Goal: Task Accomplishment & Management: Use online tool/utility

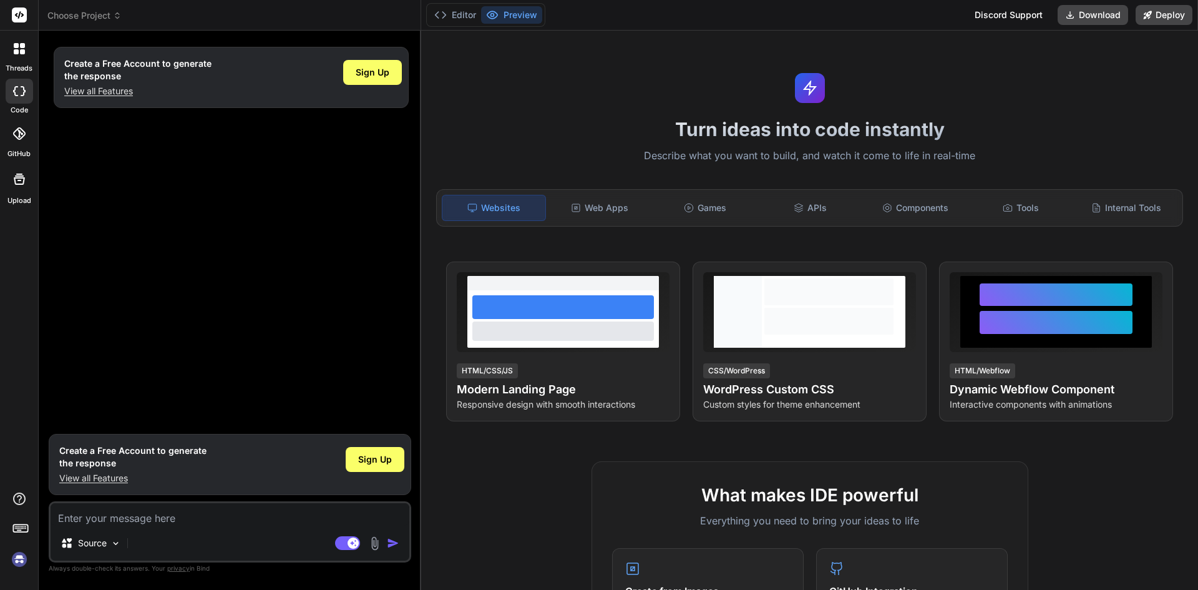
type textarea "x"
click at [138, 518] on textarea at bounding box center [230, 514] width 359 height 22
paste textarea "<[DOMAIN_NAME] as={Col} md="3" controlId="" className="mt-2" > <Form.Label> Per…"
type textarea "<[DOMAIN_NAME] as={Col} md="3" controlId="" className="mt-2" > <Form.Label> Per…"
type textarea "x"
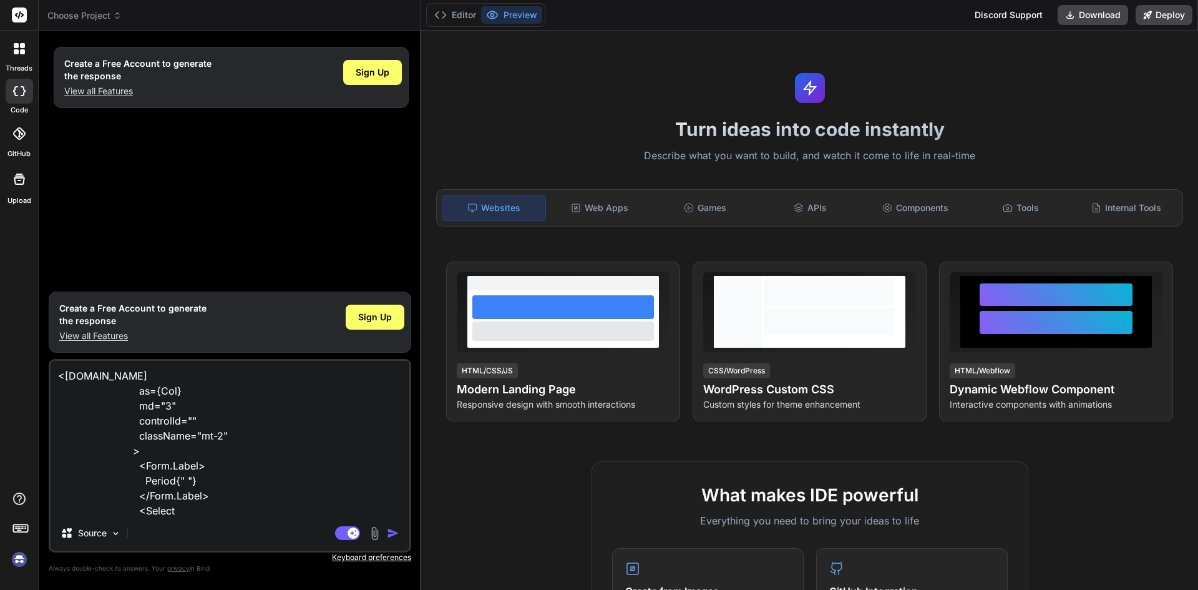
click at [59, 374] on textarea "<[DOMAIN_NAME] as={Col} md="3" controlId="" className="mt-2" > <Form.Label> Per…" at bounding box center [230, 438] width 359 height 155
paste textarea "import { Criteria, Decimals, GradeGroup, LeaveGrade, Order, PeriodMonth, Period…"
type textarea "import { Criteria, Decimals, GradeGroup, LeaveGrade, Order, PeriodMonth, Period…"
type textarea "x"
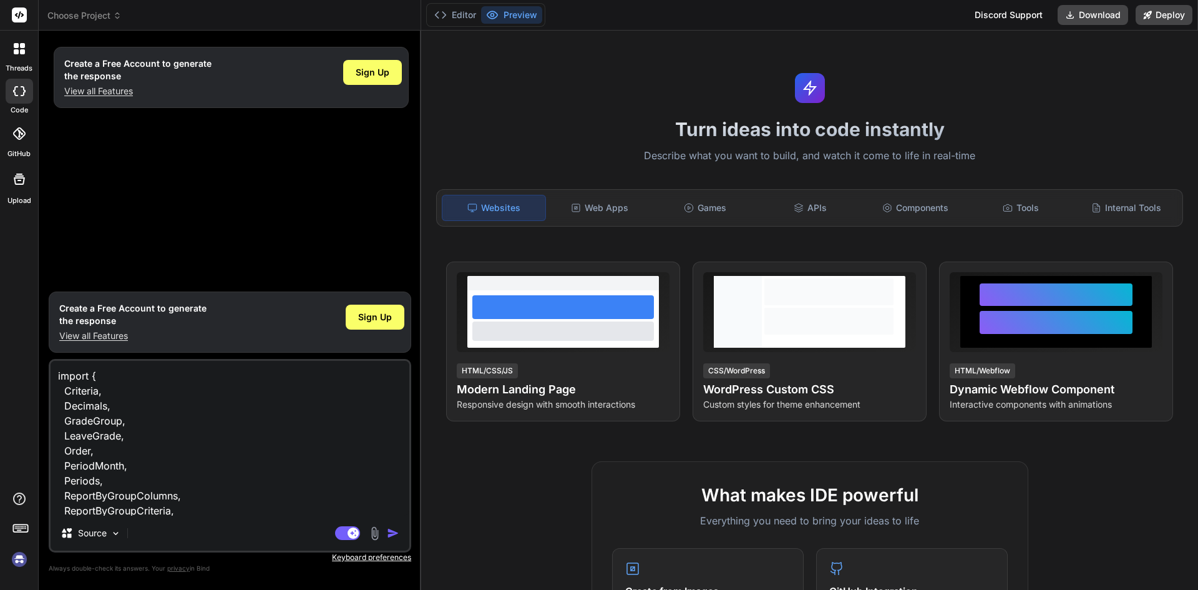
drag, startPoint x: 178, startPoint y: 479, endPoint x: 45, endPoint y: 388, distance: 161.2
click at [45, 388] on div "Bind AI Web Search Created with Pixso. Code Generator Create a Free Account to …" at bounding box center [230, 310] width 383 height 559
type textarea "import { Subjects, } from "../../../common/select2data";<[DOMAIN_NAME] as={Col}…"
type textarea "x"
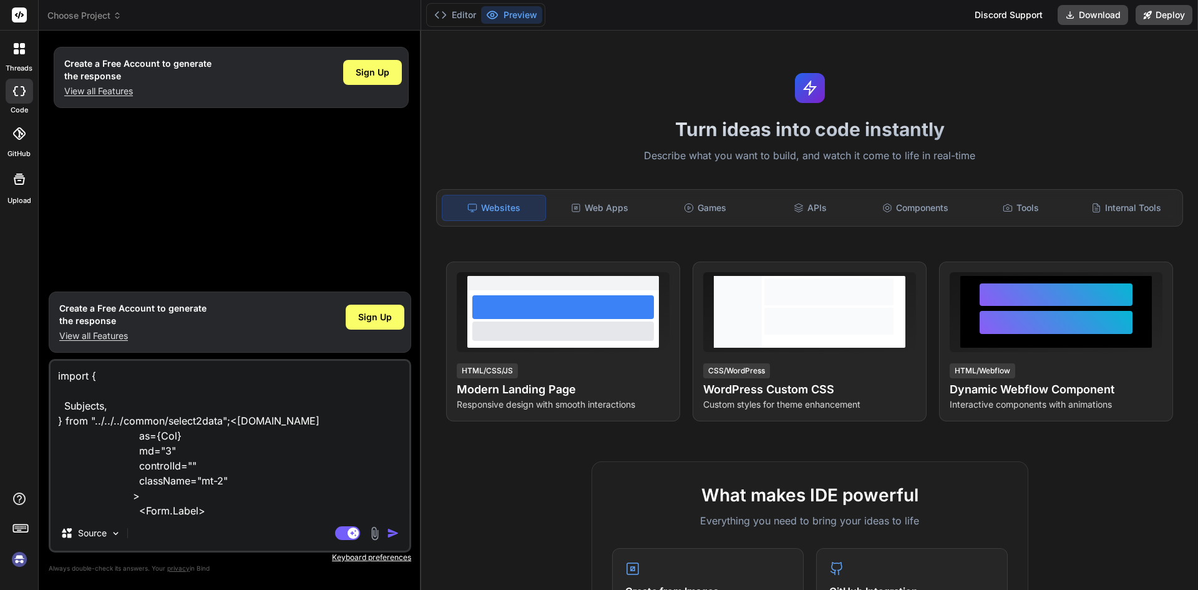
type textarea "import { Subjects, } from "../../../common/select2data";<[DOMAIN_NAME] as={Col}…"
type textarea "x"
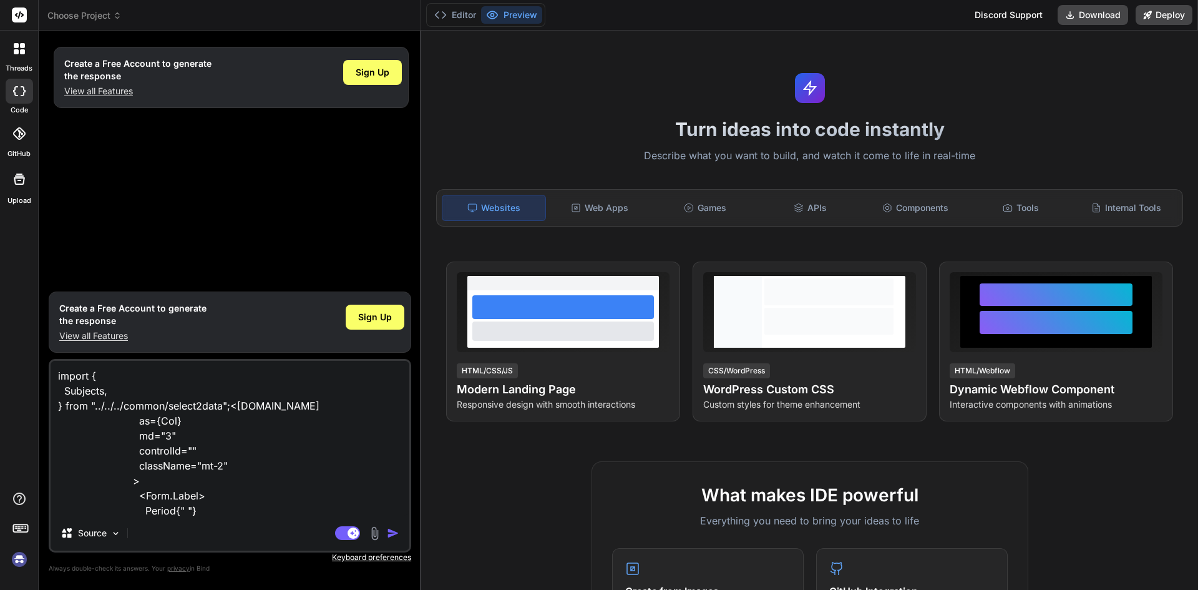
click at [110, 393] on textarea "import { Subjects, } from "../../../common/select2data";<[DOMAIN_NAME] as={Col}…" at bounding box center [230, 438] width 359 height 155
click at [96, 378] on textarea "import { Subjects, } from "../../../common/select2data";<[DOMAIN_NAME] as={Col}…" at bounding box center [230, 438] width 359 height 155
type textarea "import Subjects, } from "../../../common/select2data";<[DOMAIN_NAME] as={Col} m…"
type textarea "x"
click at [61, 406] on textarea "import Subjects, } from "../../../common/select2data";<[DOMAIN_NAME] as={Col} m…" at bounding box center [230, 438] width 359 height 155
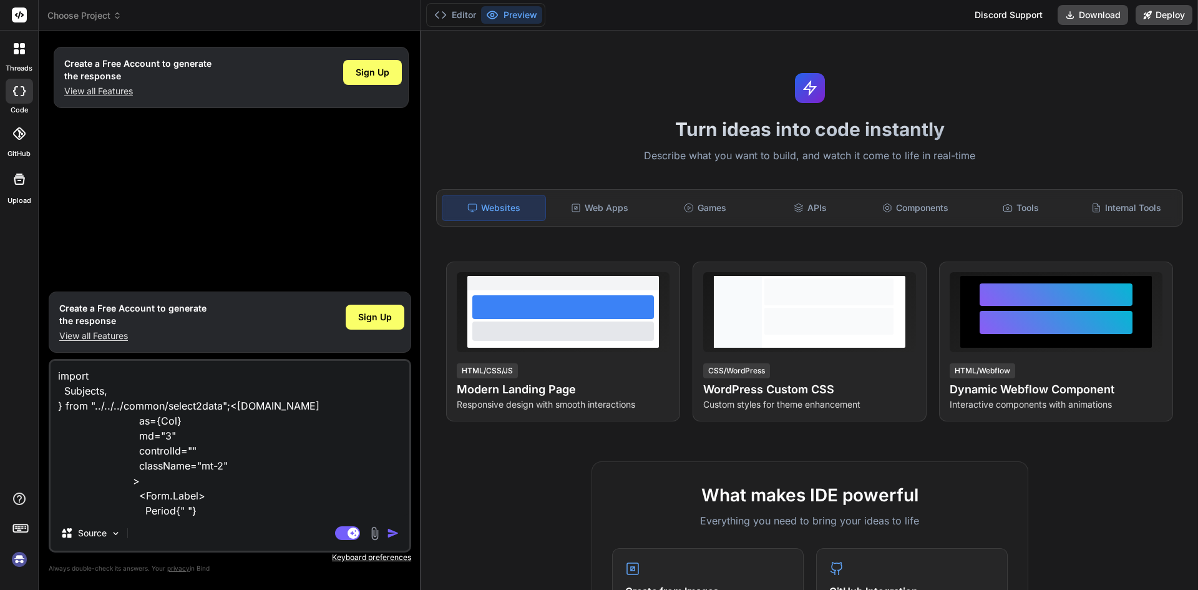
type textarea "import Subjects, from "../../../common/select2data";<[DOMAIN_NAME] as={Col} md=…"
type textarea "x"
click at [110, 393] on textarea "import Subjects, from "../../../common/select2data";<[DOMAIN_NAME] as={Col} md=…" at bounding box center [230, 438] width 359 height 155
type textarea "import Subjects from "../../../common/select2data";<[DOMAIN_NAME] as={Col} md="…"
type textarea "x"
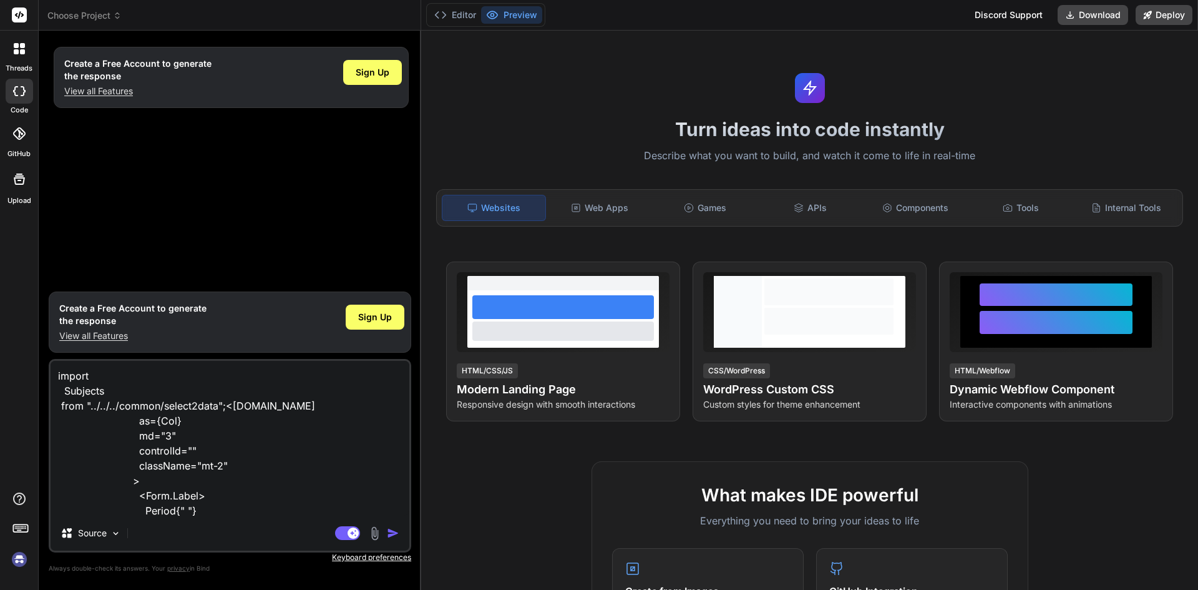
drag, startPoint x: 62, startPoint y: 393, endPoint x: 41, endPoint y: 393, distance: 21.2
click at [41, 393] on div "Bind AI Web Search Created with Pixso. Code Generator Create a Free Account to …" at bounding box center [230, 310] width 383 height 559
type textarea "import Subjects from "../../../common/select2data";<[DOMAIN_NAME] as={Col} md="…"
type textarea "x"
type textarea "import Subjects from "../../../common/select2data";<[DOMAIN_NAME] as={Col} md="…"
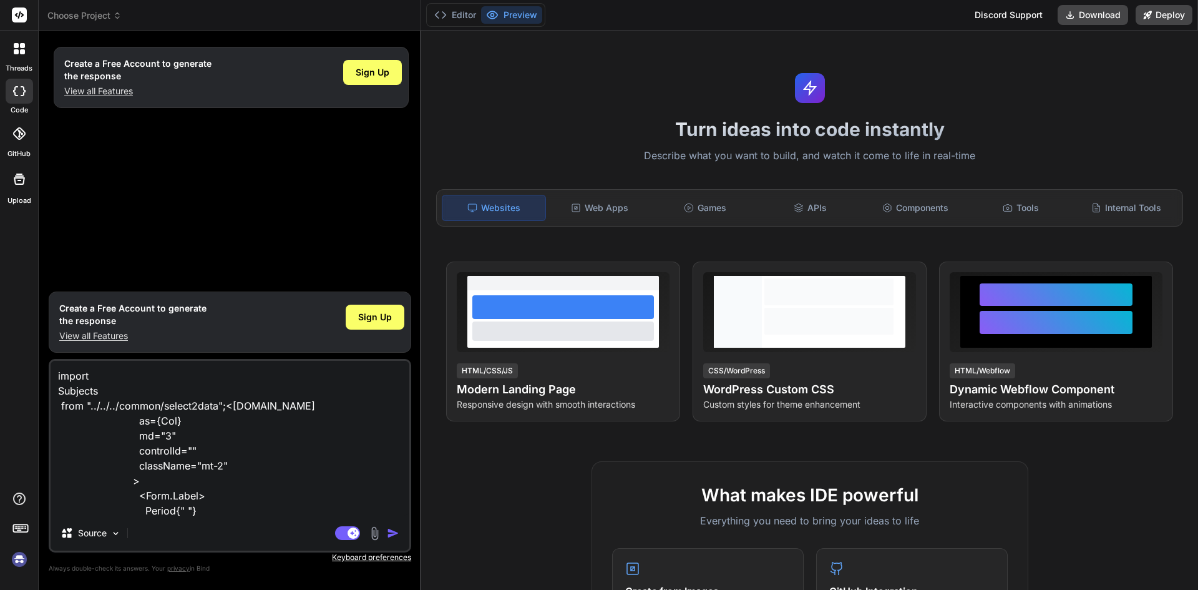
type textarea "x"
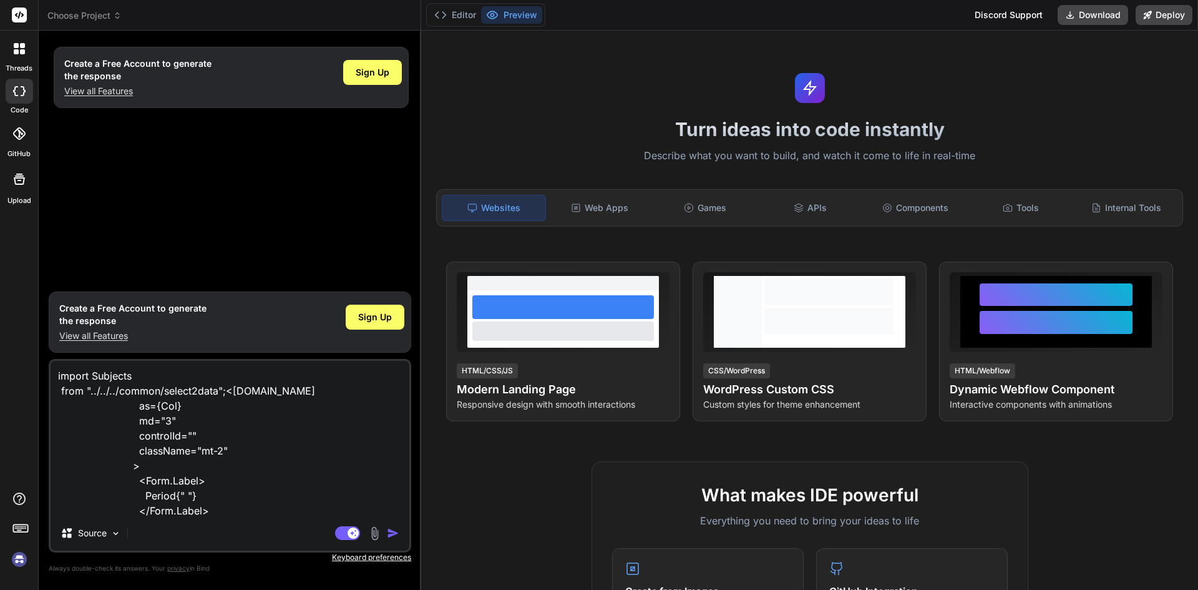
type textarea "import Subjects from "../../../common/select2data";<[DOMAIN_NAME] as={Col} md="…"
type textarea "x"
click at [59, 393] on textarea "import Subjects from "../../../common/select2data";<[DOMAIN_NAME] as={Col} md="…" at bounding box center [230, 438] width 359 height 155
type textarea "import Subjects from "../../../common/select2data";<[DOMAIN_NAME] as={Col} md="…"
type textarea "x"
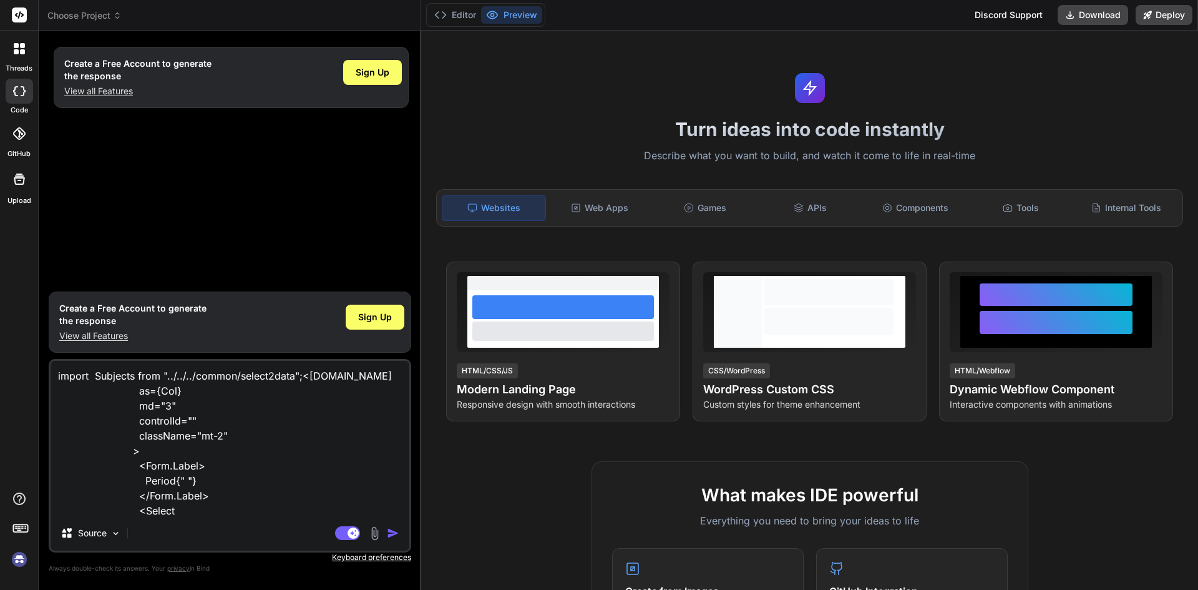
click at [94, 373] on textarea "import Subjects from "../../../common/select2data";<[DOMAIN_NAME] as={Col} md="…" at bounding box center [230, 438] width 359 height 155
type textarea "import Subjects from "../../../common/select2data";<[DOMAIN_NAME] as={Col} md="…"
type textarea "x"
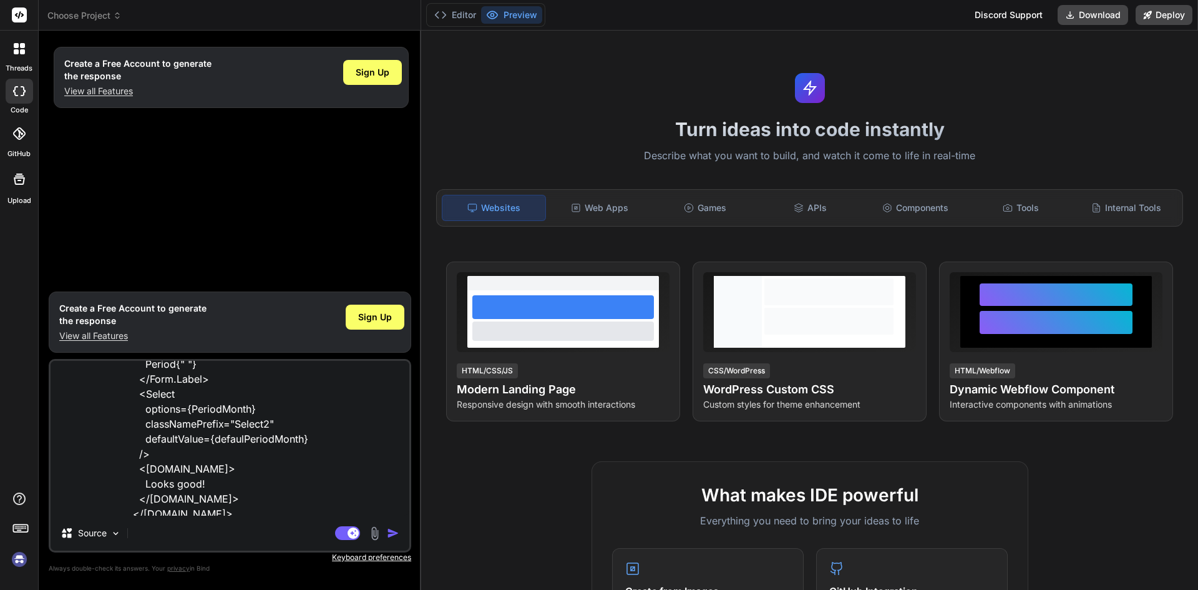
scroll to position [122, 0]
click at [218, 506] on textarea "import Subjects from "../../../common/select2data";<[DOMAIN_NAME] as={Col} md="…" at bounding box center [230, 438] width 359 height 155
type textarea "import Subjects from "../../../common/select2data";<[DOMAIN_NAME] as={Col} md="…"
type textarea "x"
type textarea "import Subjects from "../../../common/select2data";<[DOMAIN_NAME] as={Col} md="…"
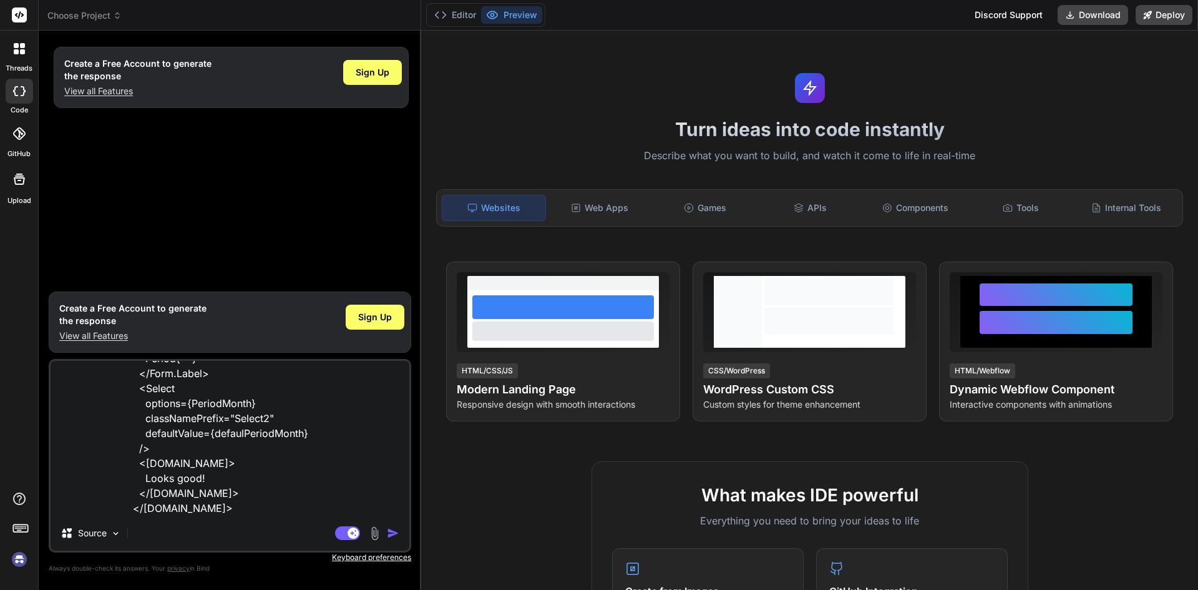
type textarea "x"
type textarea "import Subjects from "../../../common/select2data";<[DOMAIN_NAME] as={Col} md="…"
type textarea "x"
type textarea "import Subjects from "../../../common/select2data";<[DOMAIN_NAME] as={Col} md="…"
type textarea "x"
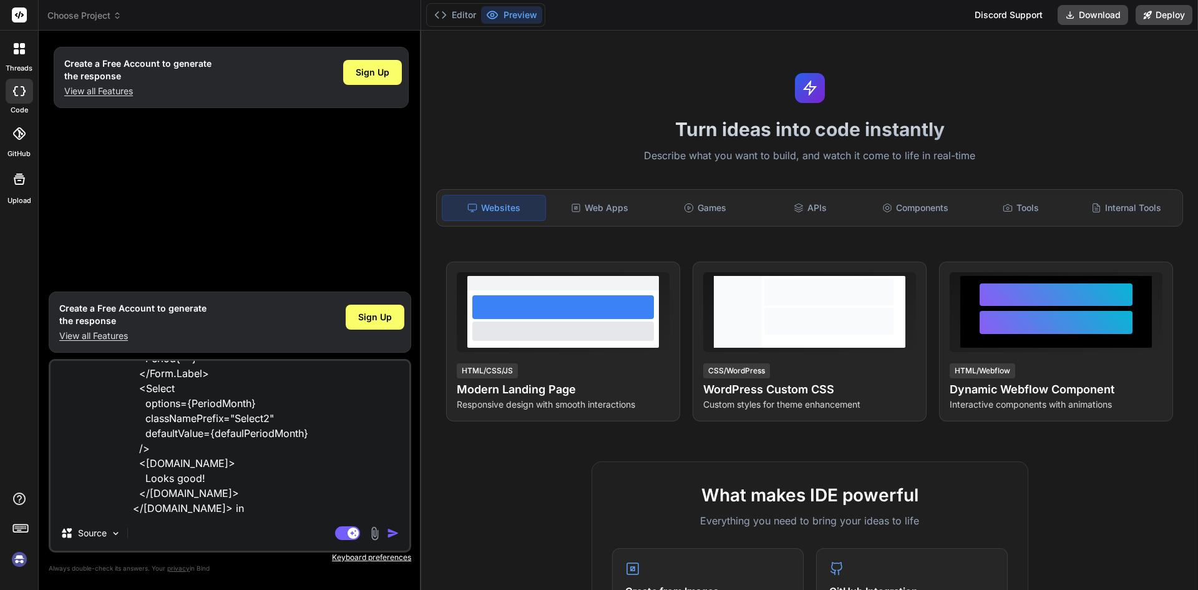
type textarea "import Subjects from "../../../common/select2data";<[DOMAIN_NAME] as={Col} md="…"
type textarea "x"
type textarea "import Subjects from "../../../common/select2data";<[DOMAIN_NAME] as={Col} md="…"
type textarea "x"
type textarea "import Subjects from "../../../common/select2data";<[DOMAIN_NAME] as={Col} md="…"
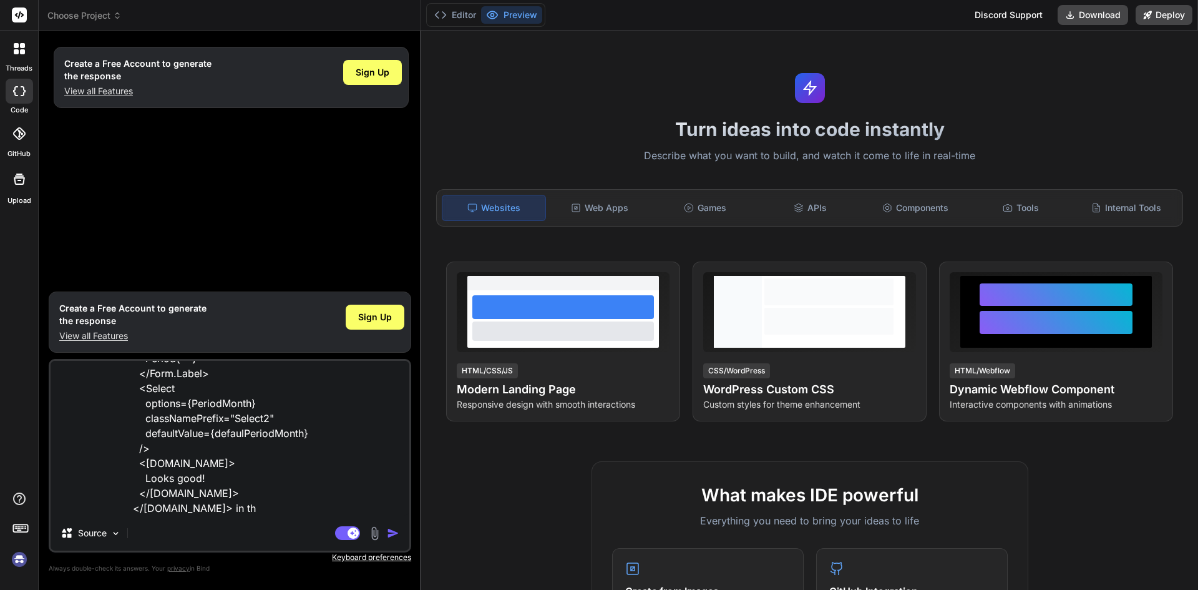
type textarea "x"
type textarea "import Subjects from "../../../common/select2data";<[DOMAIN_NAME] as={Col} md="…"
type textarea "x"
type textarea "import Subjects from "../../../common/select2data";<[DOMAIN_NAME] as={Col} md="…"
type textarea "x"
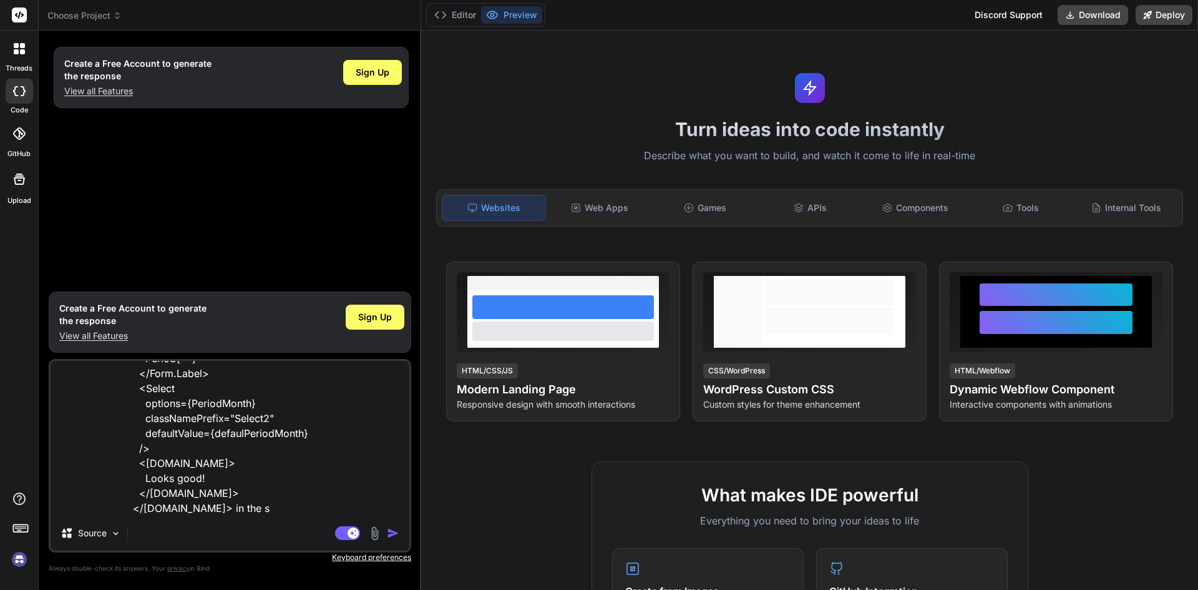
type textarea "import Subjects from "../../../common/select2data";<[DOMAIN_NAME] as={Col} md="…"
type textarea "x"
type textarea "import Subjects from "../../../common/select2data";<[DOMAIN_NAME] as={Col} md="…"
type textarea "x"
type textarea "import Subjects from "../../../common/select2data";<[DOMAIN_NAME] as={Col} md="…"
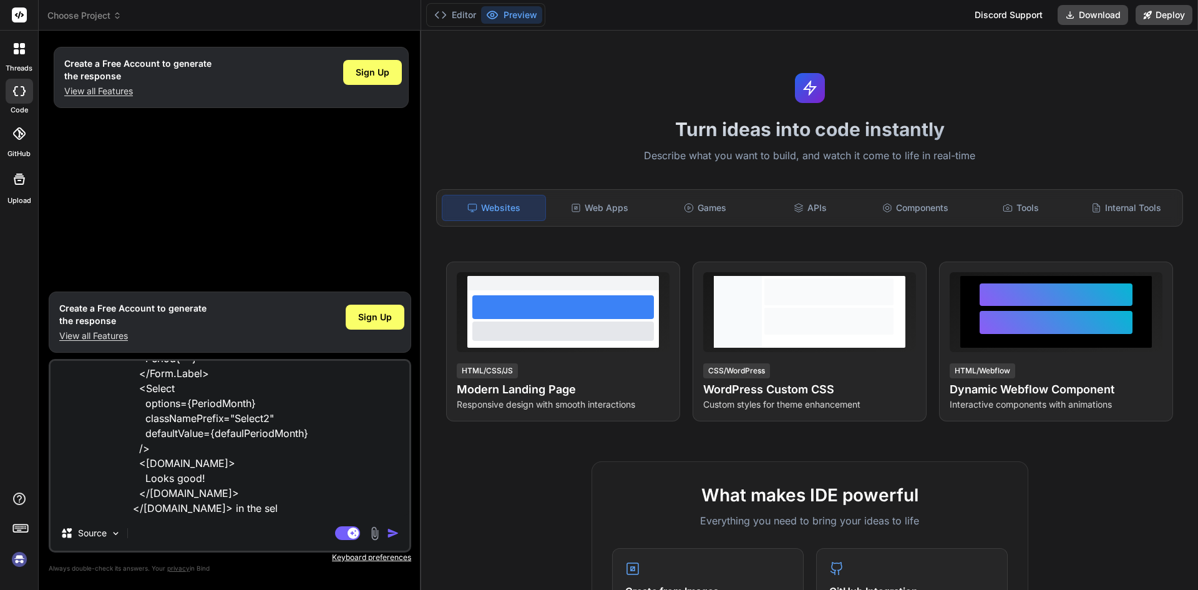
type textarea "x"
type textarea "import Subjects from "../../../common/select2data";<[DOMAIN_NAME] as={Col} md="…"
type textarea "x"
type textarea "import Subjects from "../../../common/select2data";<[DOMAIN_NAME] as={Col} md="…"
type textarea "x"
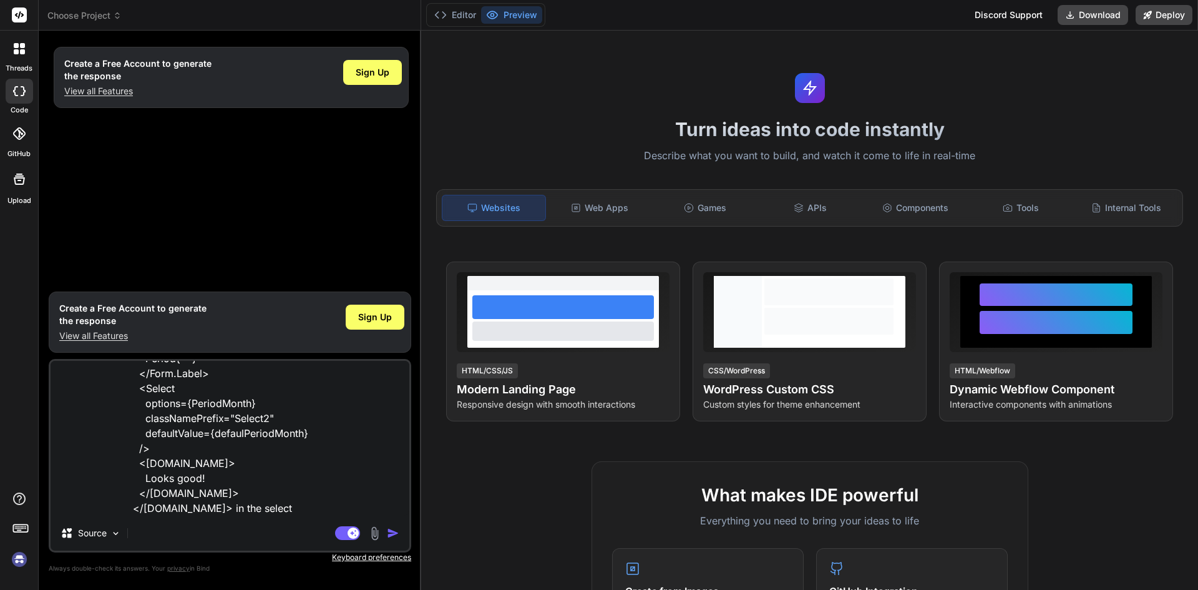
type textarea "import Subjects from "../../../common/select2data";<[DOMAIN_NAME] as={Col} md="…"
type textarea "x"
type textarea "import Subjects from "../../../common/select2data";<[DOMAIN_NAME] as={Col} md="…"
type textarea "x"
type textarea "import Subjects from "../../../common/select2data";<[DOMAIN_NAME] as={Col} md="…"
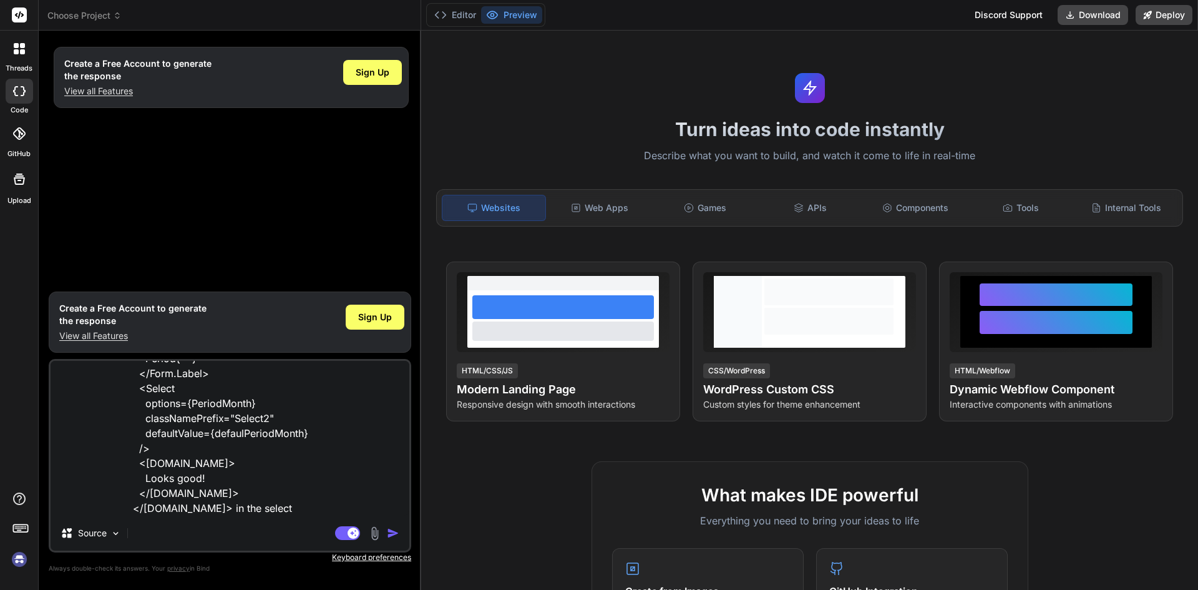
type textarea "x"
type textarea "import Subjects from "../../../common/select2data";<[DOMAIN_NAME] as={Col} md="…"
type textarea "x"
type textarea "import Subjects from "../../../common/select2data";<[DOMAIN_NAME] as={Col} md="…"
type textarea "x"
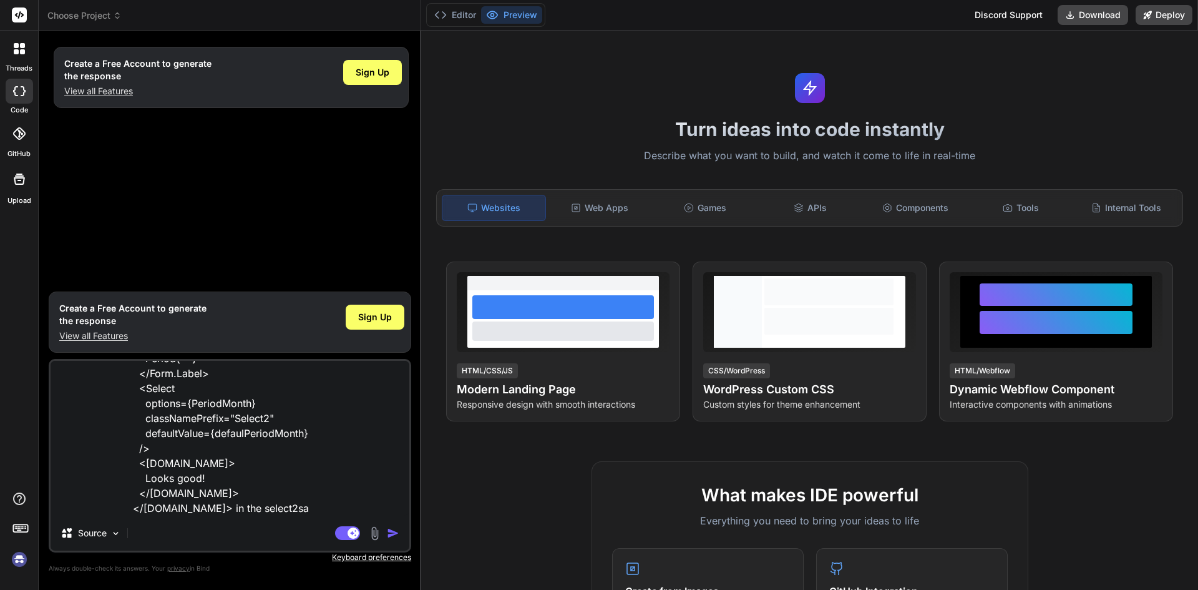
type textarea "import Subjects from "../../../common/select2data";<[DOMAIN_NAME] as={Col} md="…"
type textarea "x"
type textarea "import Subjects from "../../../common/select2data";<[DOMAIN_NAME] as={Col} md="…"
type textarea "x"
type textarea "import Subjects from "../../../common/select2data";<[DOMAIN_NAME] as={Col} md="…"
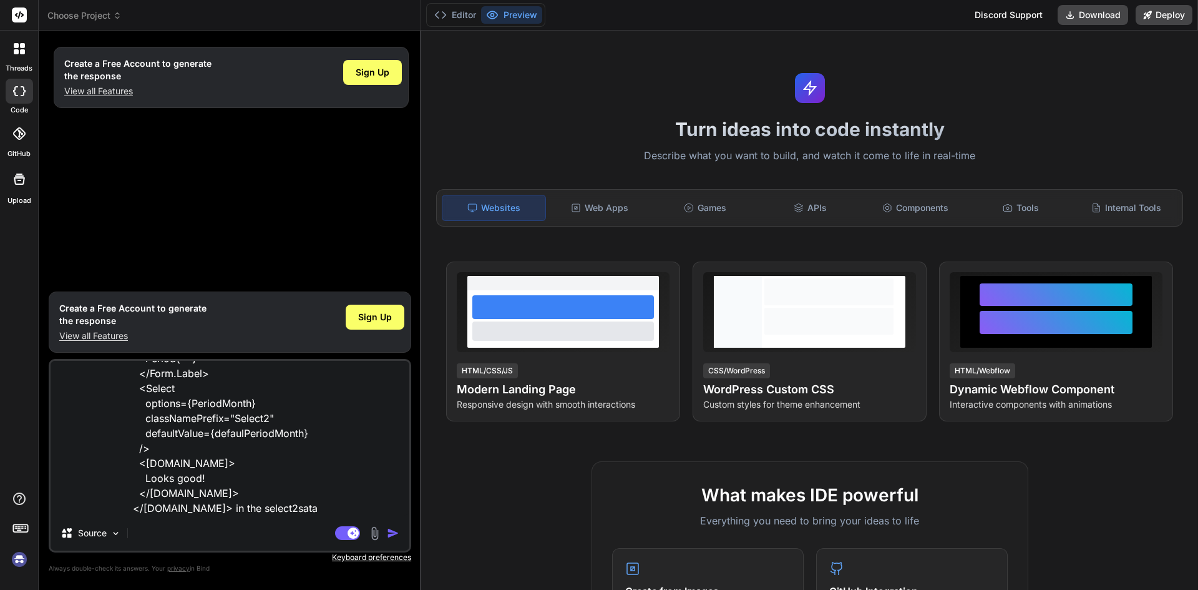
type textarea "x"
type textarea "import Subjects from "../../../common/select2data";<[DOMAIN_NAME] as={Col} md="…"
type textarea "x"
type textarea "import Subjects from "../../../common/select2data";<[DOMAIN_NAME] as={Col} md="…"
type textarea "x"
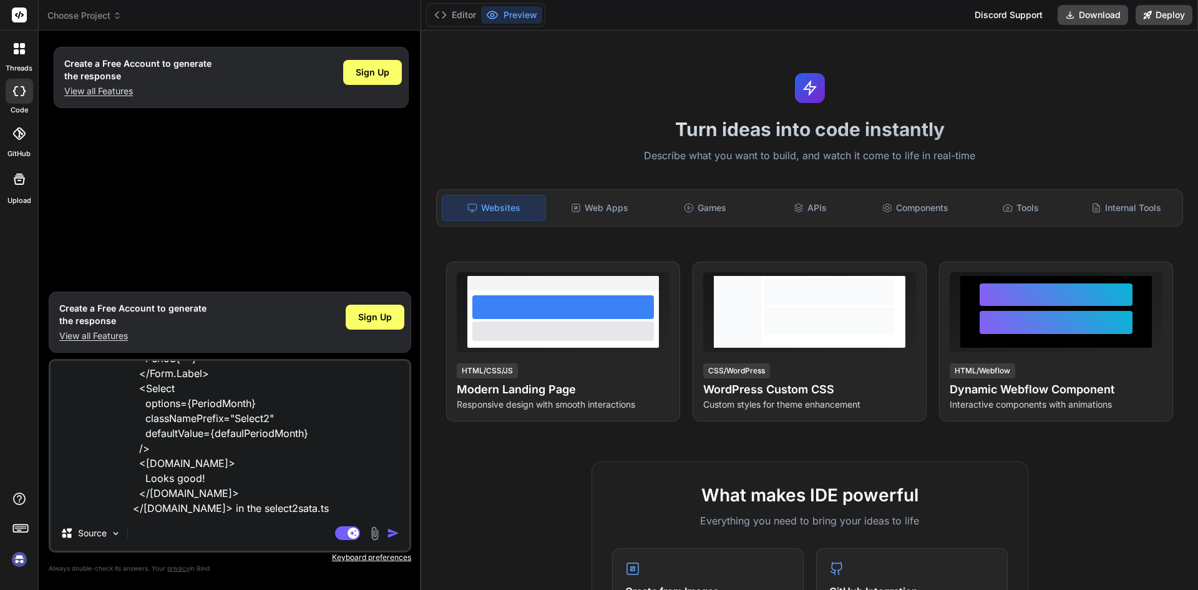
type textarea "import Subjects from "../../../common/select2data";<[DOMAIN_NAME] as={Col} md="…"
type textarea "x"
type textarea "import Subjects from "../../../common/select2data";<[DOMAIN_NAME] as={Col} md="…"
type textarea "x"
type textarea "import Subjects from "../../../common/select2data";<[DOMAIN_NAME] as={Col} md="…"
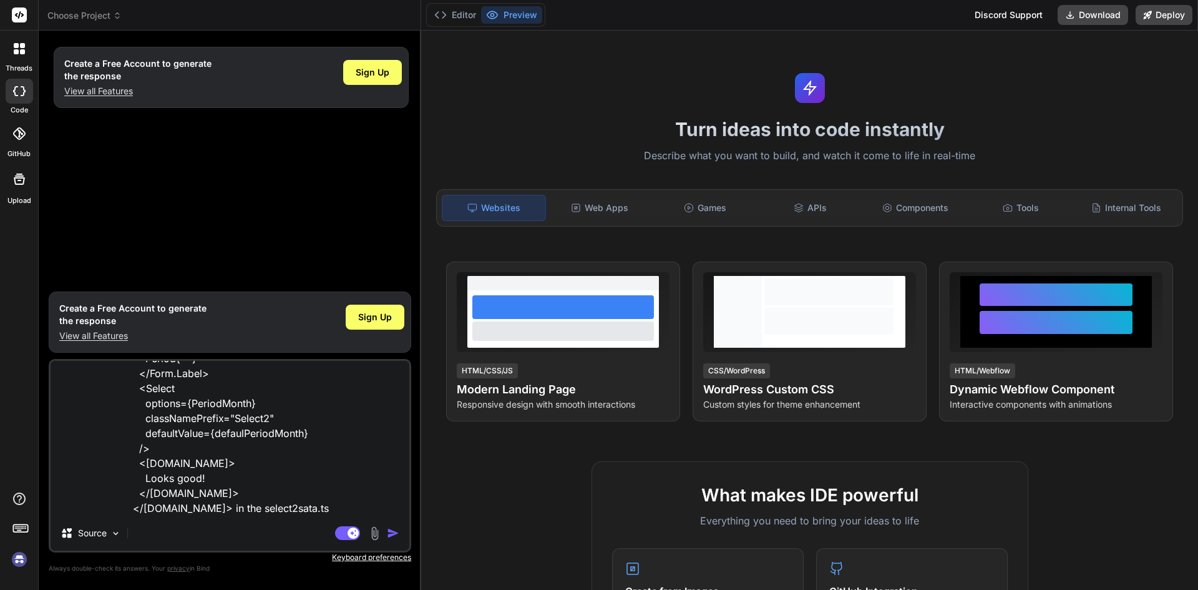
type textarea "x"
type textarea "import Subjects from "../../../common/select2data";<[DOMAIN_NAME] as={Col} md="…"
type textarea "x"
type textarea "import Subjects from "../../../common/select2data";<[DOMAIN_NAME] as={Col} md="…"
type textarea "x"
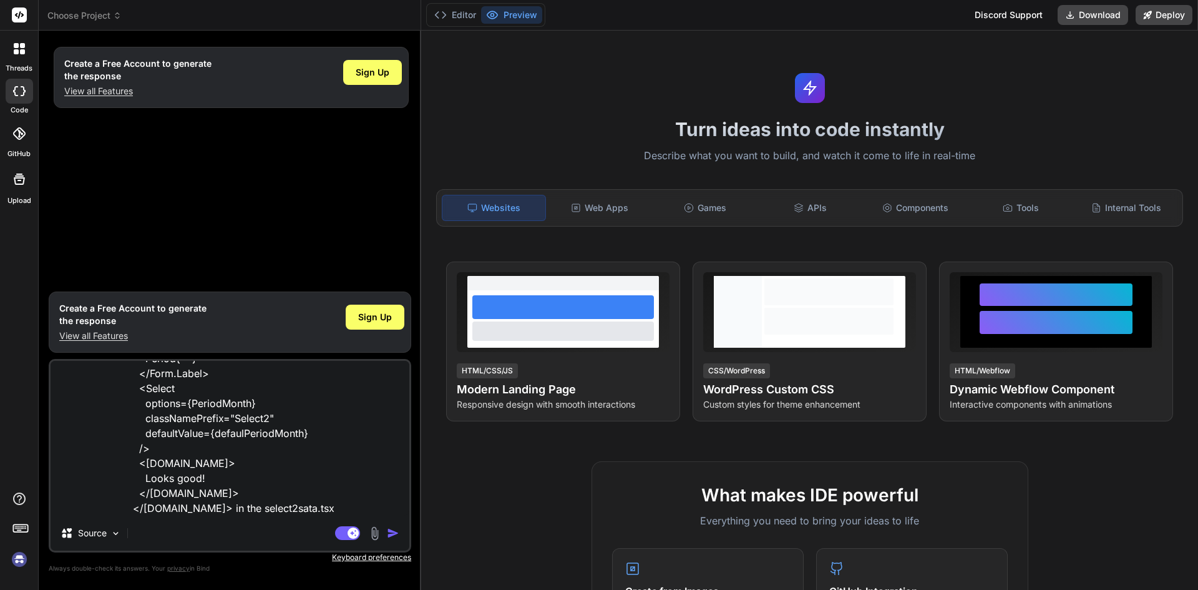
type textarea "import Subjects from "../../../common/select2data";<[DOMAIN_NAME] as={Col} md="…"
type textarea "x"
type textarea "import Subjects from "../../../common/select2data";<[DOMAIN_NAME] as={Col} md="…"
type textarea "x"
type textarea "import Subjects from "../../../common/select2data";<[DOMAIN_NAME] as={Col} md="…"
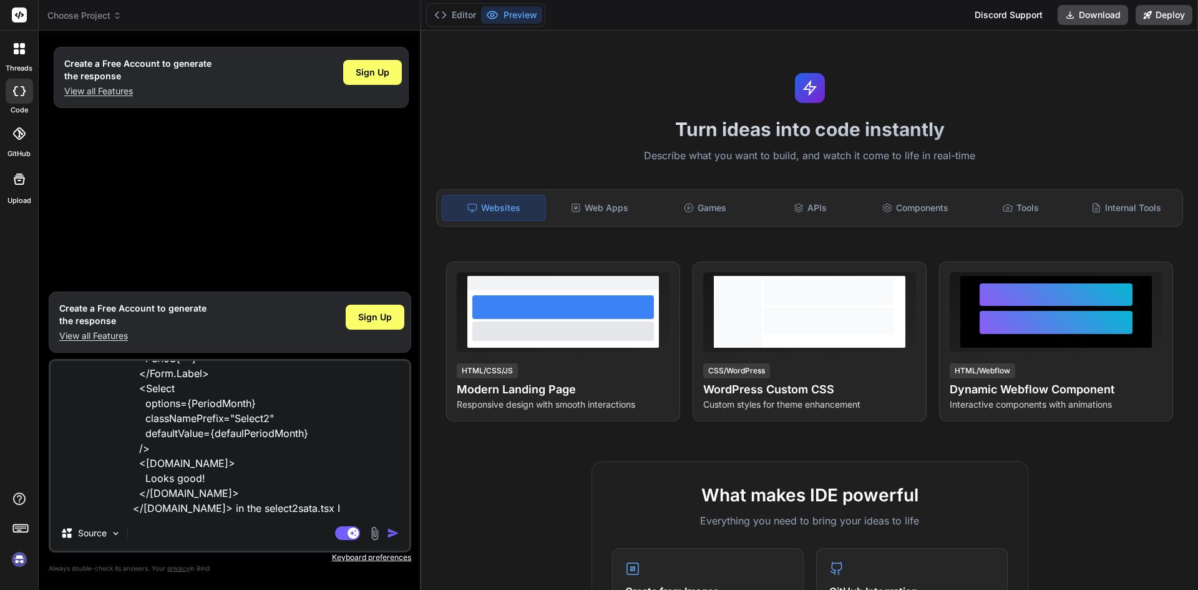
type textarea "x"
type textarea "import Subjects from "../../../common/select2data";<[DOMAIN_NAME] as={Col} md="…"
type textarea "x"
type textarea "import Subjects from "../../../common/select2data";<[DOMAIN_NAME] as={Col} md="…"
type textarea "x"
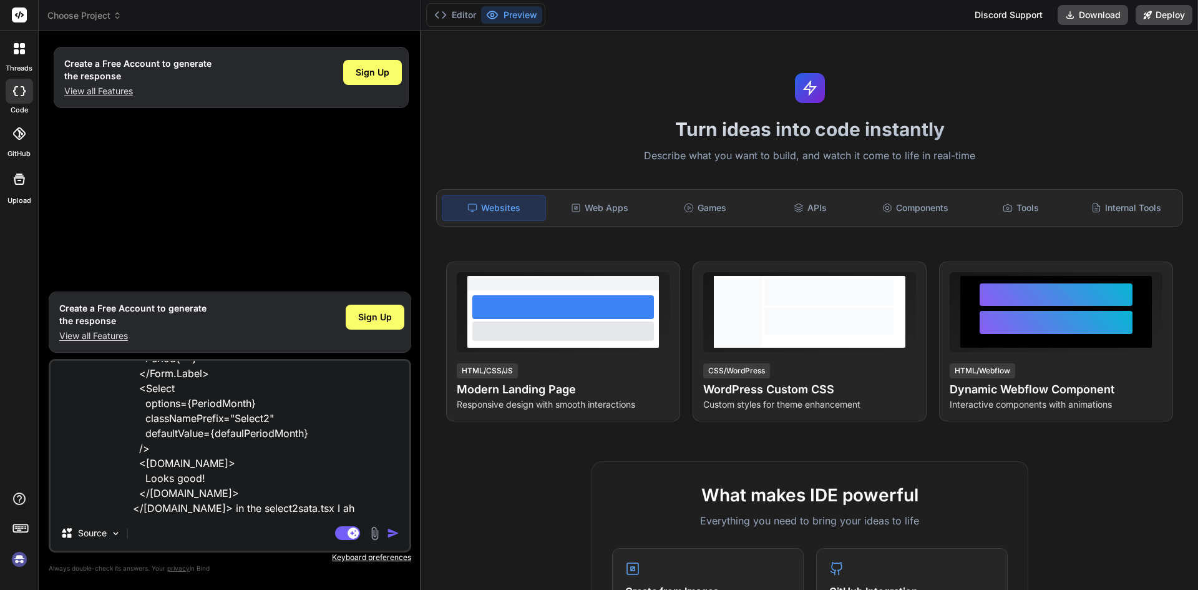
type textarea "import Subjects from "../../../common/select2data";<[DOMAIN_NAME] as={Col} md="…"
type textarea "x"
type textarea "import Subjects from "../../../common/select2data";<[DOMAIN_NAME] as={Col} md="…"
type textarea "x"
type textarea "import Subjects from "../../../common/select2data";<[DOMAIN_NAME] as={Col} md="…"
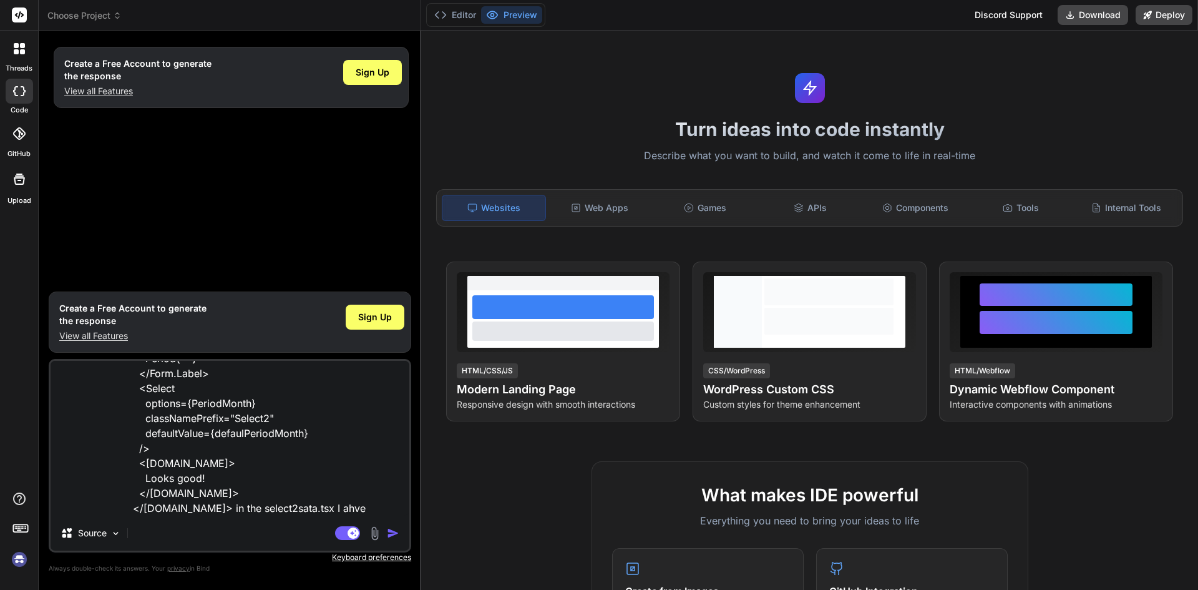
type textarea "x"
type textarea "import Subjects from "../../../common/select2data";<[DOMAIN_NAME] as={Col} md="…"
type textarea "x"
type textarea "import Subjects from "../../../common/select2data";<[DOMAIN_NAME] as={Col} md="…"
type textarea "x"
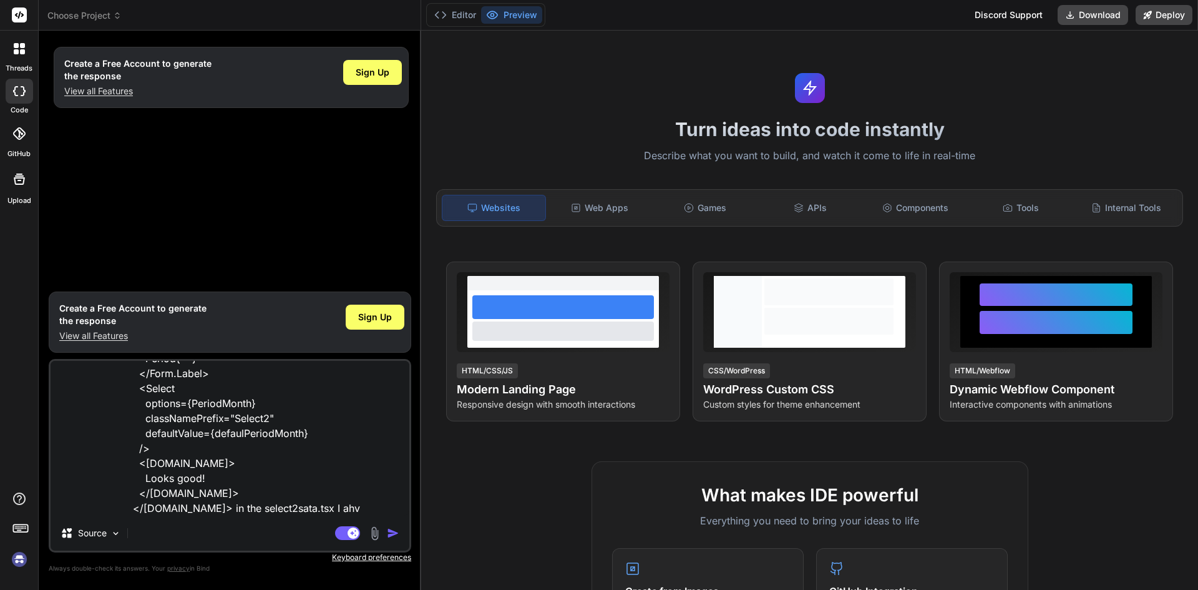
type textarea "import Subjects from "../../../common/select2data";<[DOMAIN_NAME] as={Col} md="…"
type textarea "x"
type textarea "import Subjects from "../../../common/select2data";<[DOMAIN_NAME] as={Col} md="…"
type textarea "x"
type textarea "import Subjects from "../../../common/select2data";<[DOMAIN_NAME] as={Col} md="…"
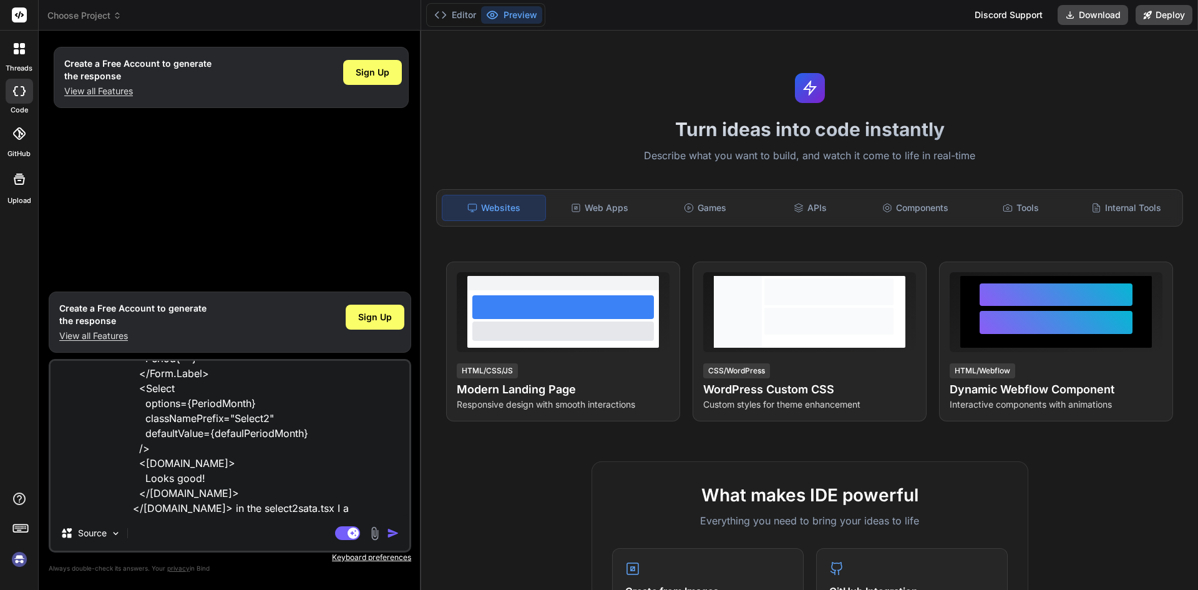
type textarea "x"
type textarea "import Subjects from "../../../common/select2data";<[DOMAIN_NAME] as={Col} md="…"
type textarea "x"
type textarea "import Subjects from "../../../common/select2data";<[DOMAIN_NAME] as={Col} md="…"
type textarea "x"
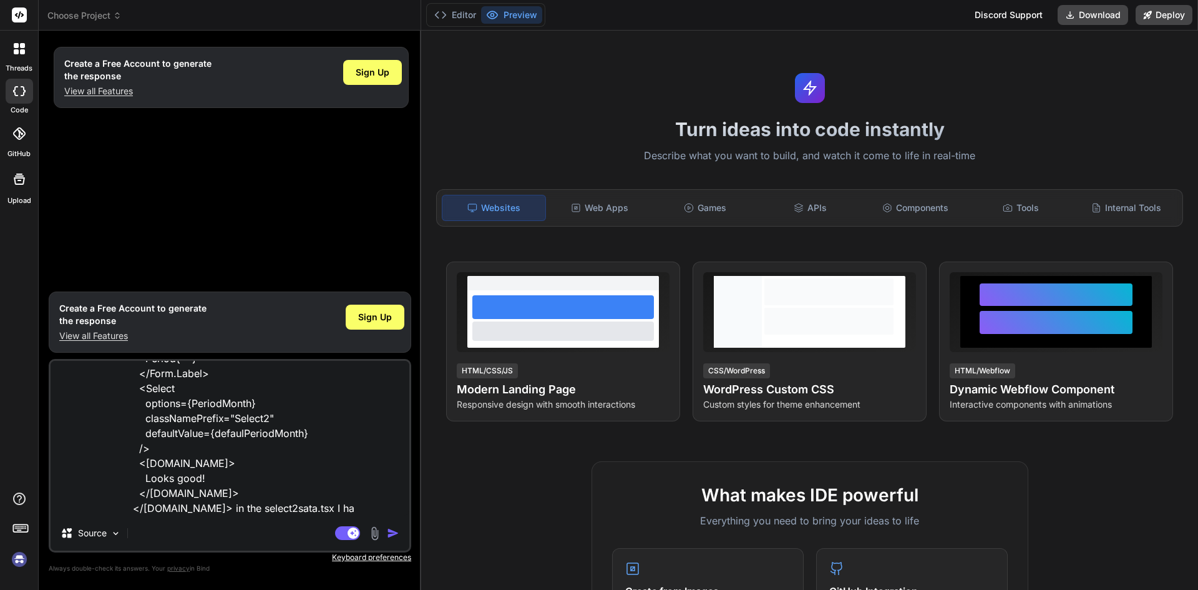
type textarea "import Subjects from "../../../common/select2data";<[DOMAIN_NAME] as={Col} md="…"
type textarea "x"
type textarea "import Subjects from "../../../common/select2data";<[DOMAIN_NAME] as={Col} md="…"
type textarea "x"
type textarea "import Subjects from "../../../common/select2data";<[DOMAIN_NAME] as={Col} md="…"
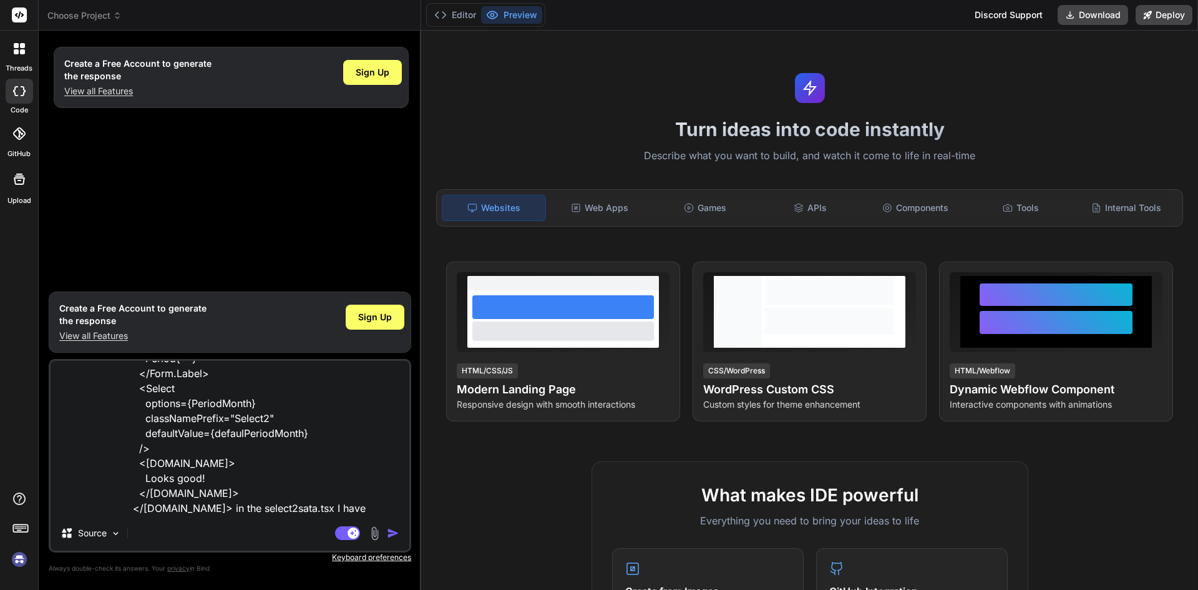
type textarea "x"
type textarea "import Subjects from "../../../common/select2data";<[DOMAIN_NAME] as={Col} md="…"
type textarea "x"
type textarea "import Subjects from "../../../common/select2data";<[DOMAIN_NAME] as={Col} md="…"
type textarea "x"
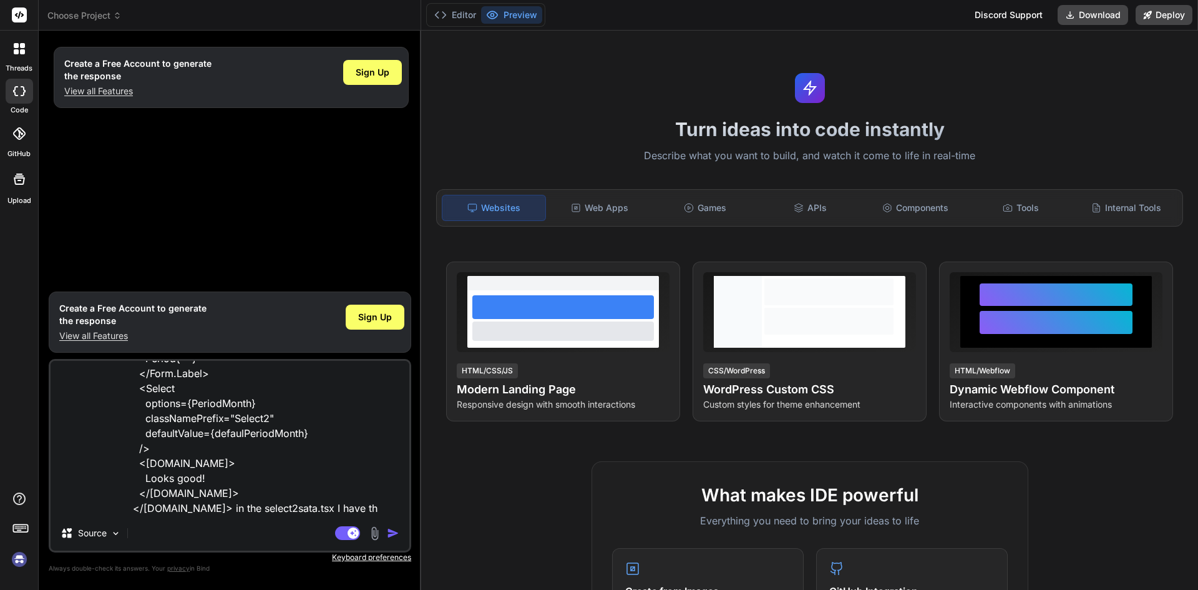
type textarea "import Subjects from "../../../common/select2data";<[DOMAIN_NAME] as={Col} md="…"
type textarea "x"
type textarea "import Subjects from "../../../common/select2data";<[DOMAIN_NAME] as={Col} md="…"
type textarea "x"
type textarea "import Subjects from "../../../common/select2data";<[DOMAIN_NAME] as={Col} md="…"
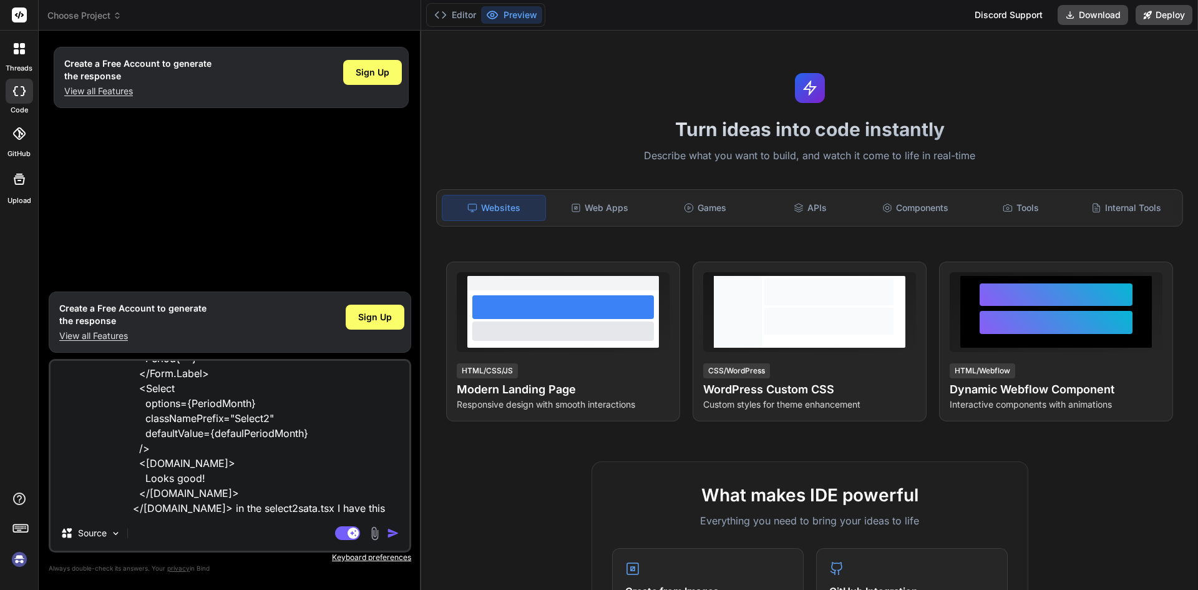
type textarea "x"
paste textarea "export const Subjects = [ { value: 'Subject 1', label: 'Subject 1', active: 'tr…"
type textarea "import Subjects from "../../../common/select2data";<[DOMAIN_NAME] as={Col} md="…"
type textarea "x"
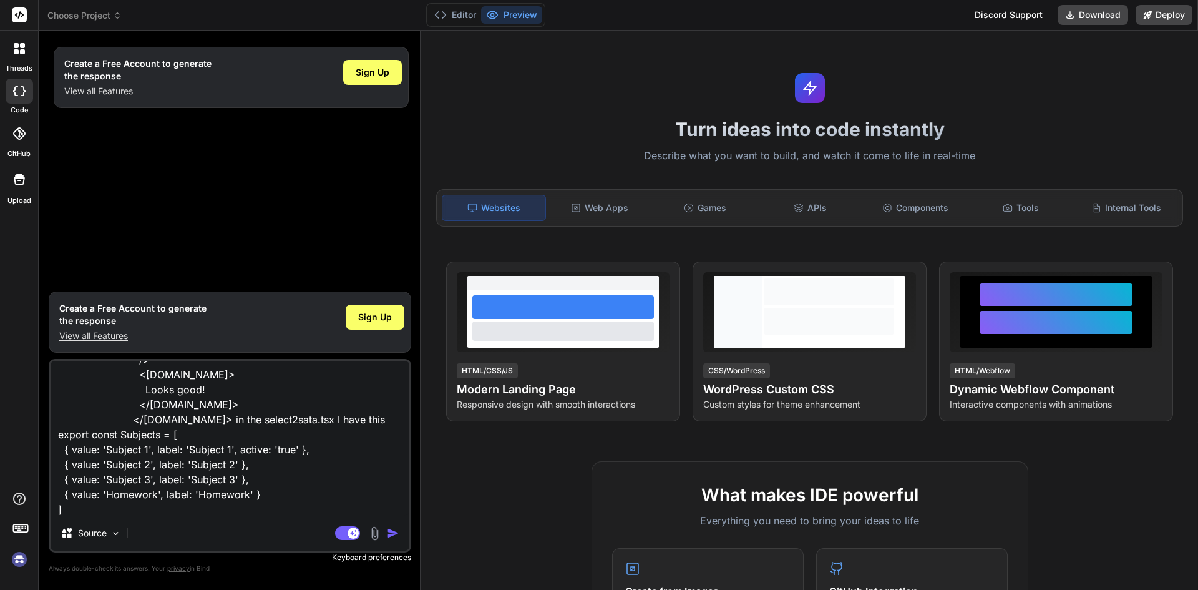
type textarea "import Subjects from "../../../common/select2data";<[DOMAIN_NAME] as={Col} md="…"
type textarea "x"
type textarea "import Subjects from "../../../common/select2data";<[DOMAIN_NAME] as={Col} md="…"
type textarea "x"
type textarea "import Subjects from "../../../common/select2data";<[DOMAIN_NAME] as={Col} md="…"
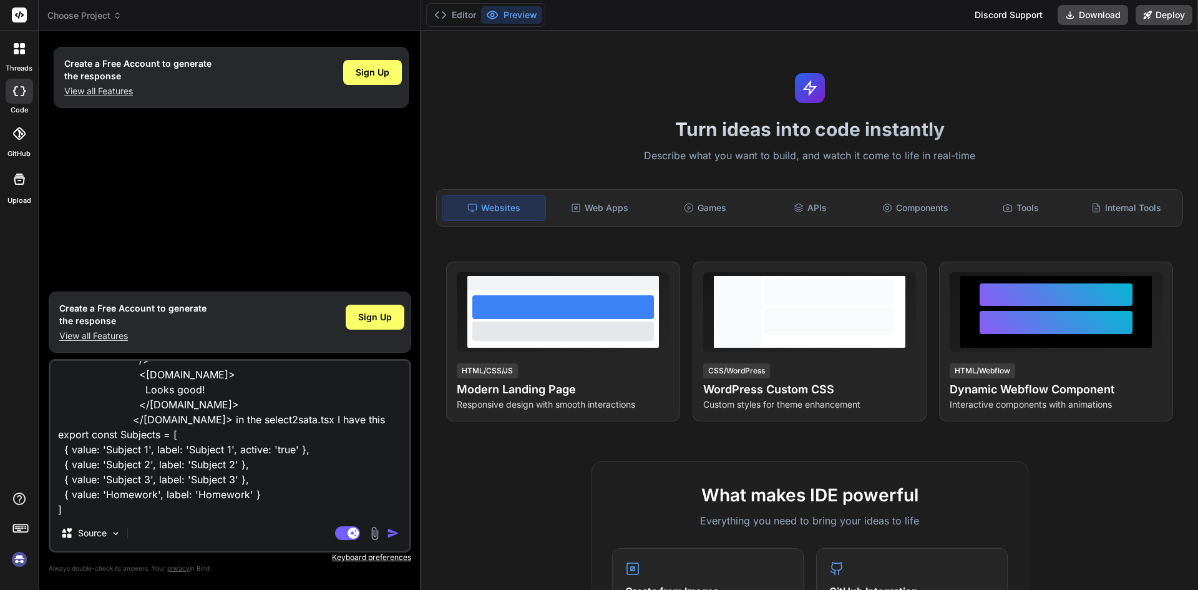
type textarea "x"
type textarea "import Subjects from "../../../common/select2data";<[DOMAIN_NAME] as={Col} md="…"
type textarea "x"
type textarea "import Subjects from "../../../common/select2data";<[DOMAIN_NAME] as={Col} md="…"
type textarea "x"
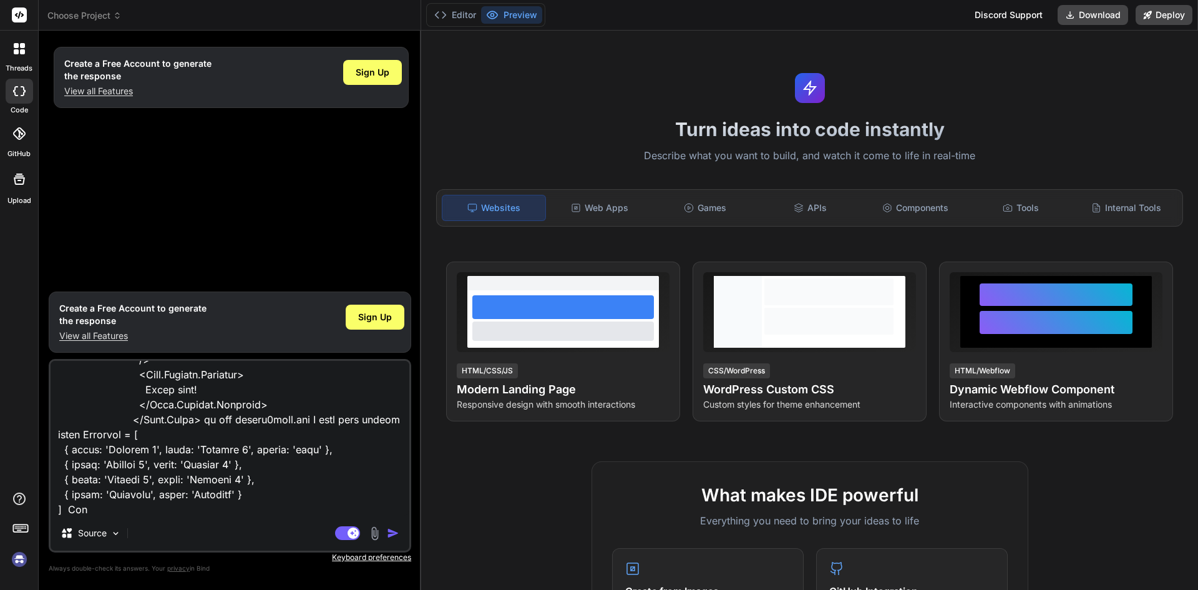
type textarea "import Subjects from "../../../common/select2data";<[DOMAIN_NAME] as={Col} md="…"
type textarea "x"
type textarea "import Subjects from "../../../common/select2data";<[DOMAIN_NAME] as={Col} md="…"
type textarea "x"
type textarea "import Subjects from "../../../common/select2data";<[DOMAIN_NAME] as={Col} md="…"
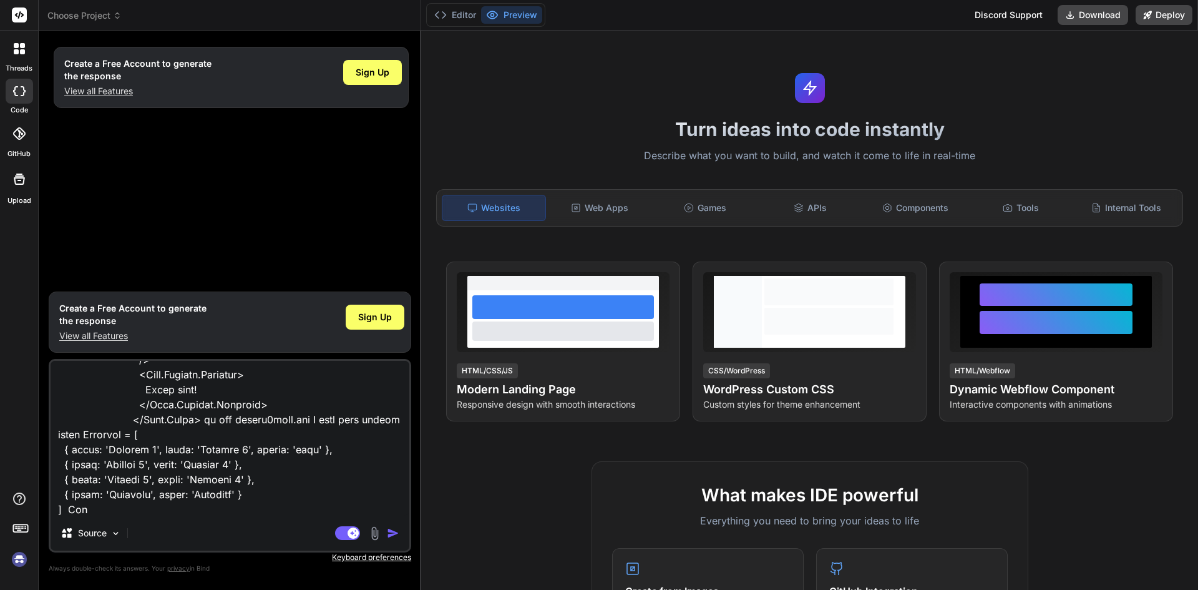
type textarea "x"
type textarea "import Subjects from "../../../common/select2data";<[DOMAIN_NAME] as={Col} md="…"
type textarea "x"
type textarea "import Subjects from "../../../common/select2data";<[DOMAIN_NAME] as={Col} md="…"
type textarea "x"
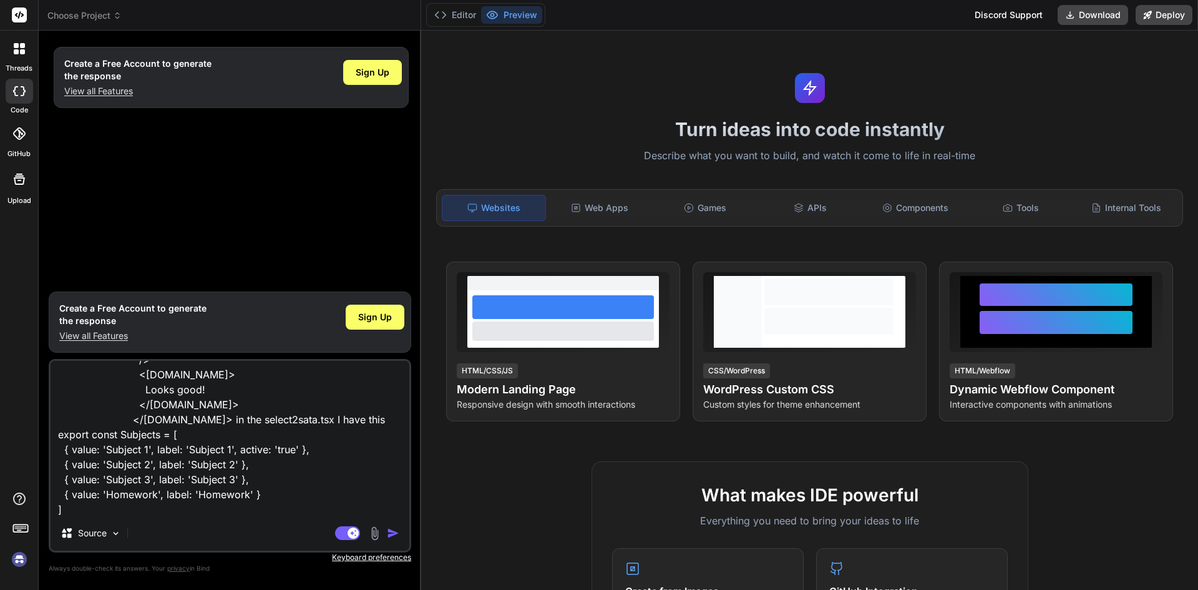
type textarea "import Subjects from "../../../common/select2data";<[DOMAIN_NAME] as={Col} md="…"
type textarea "x"
type textarea "import Subjects from "../../../common/select2data";<[DOMAIN_NAME] as={Col} md="…"
type textarea "x"
type textarea "import Subjects from "../../../common/select2data";<[DOMAIN_NAME] as={Col} md="…"
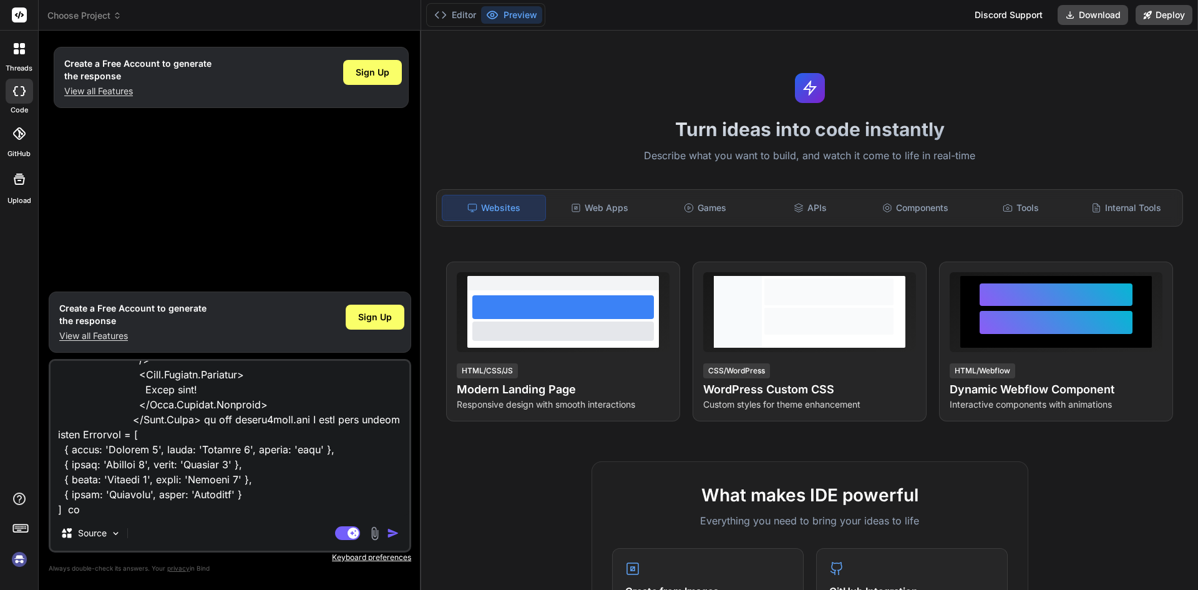
type textarea "x"
type textarea "import Subjects from "../../../common/select2data";<[DOMAIN_NAME] as={Col} md="…"
type textarea "x"
type textarea "import Subjects from "../../../common/select2data";<[DOMAIN_NAME] as={Col} md="…"
type textarea "x"
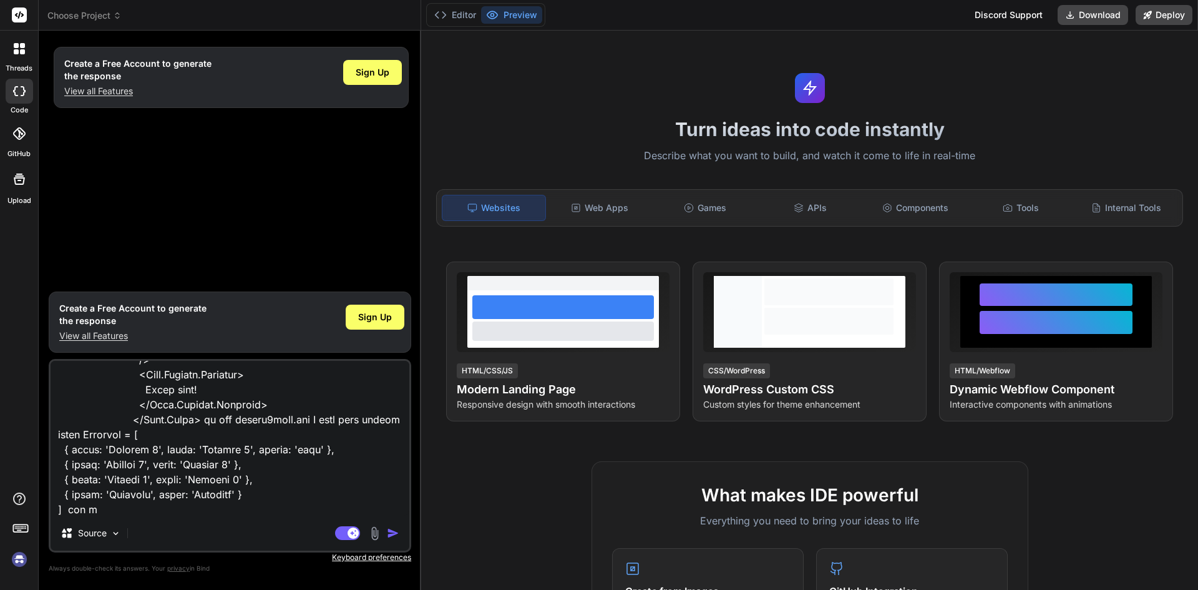
type textarea "import Subjects from "../../../common/select2data";<[DOMAIN_NAME] as={Col} md="…"
type textarea "x"
type textarea "import Subjects from "../../../common/select2data";<[DOMAIN_NAME] as={Col} md="…"
type textarea "x"
type textarea "import Subjects from "../../../common/select2data";<[DOMAIN_NAME] as={Col} md="…"
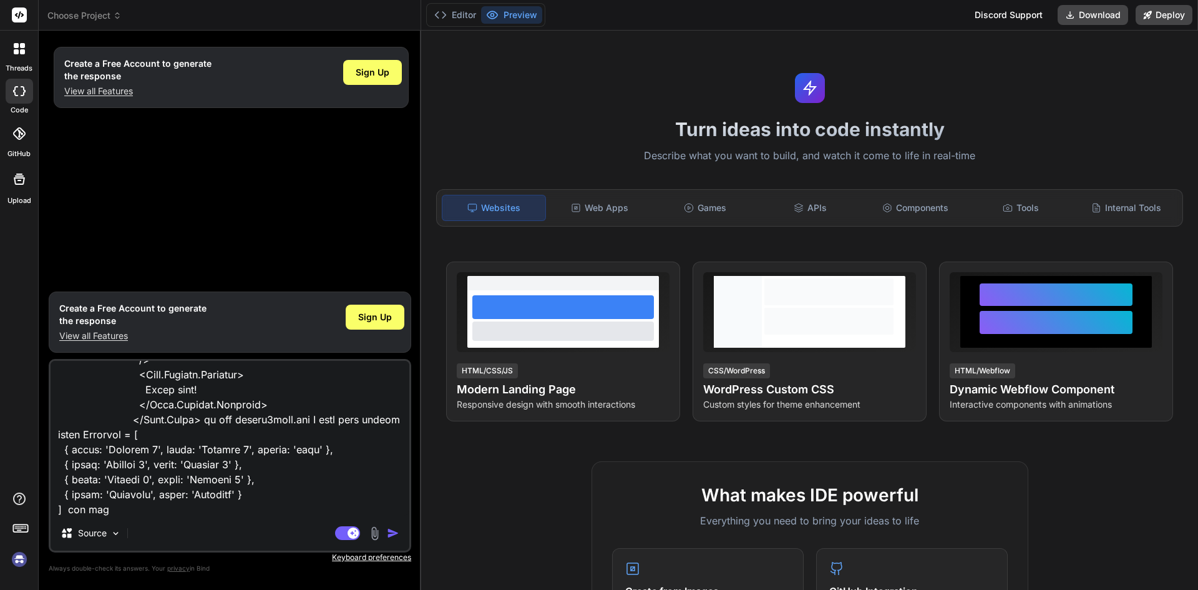
type textarea "x"
type textarea "import Subjects from "../../../common/select2data";<[DOMAIN_NAME] as={Col} md="…"
type textarea "x"
type textarea "import Subjects from "../../../common/select2data";<[DOMAIN_NAME] as={Col} md="…"
type textarea "x"
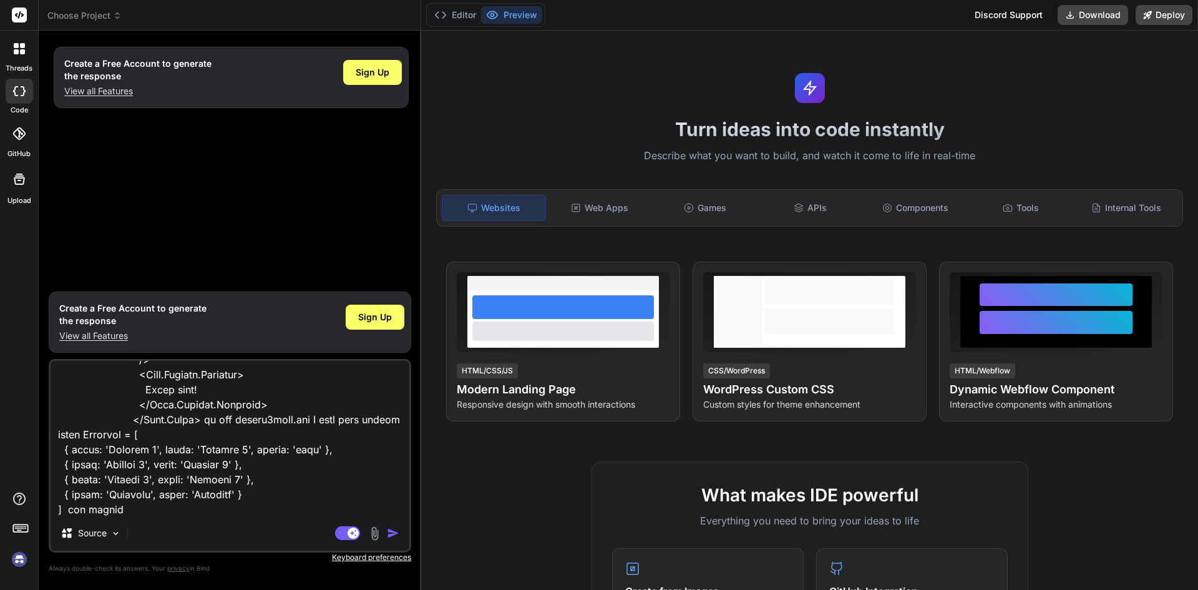
type textarea "import Subjects from "../../../common/select2data";<[DOMAIN_NAME] as={Col} md="…"
type textarea "x"
type textarea "import Subjects from "../../../common/select2data";<[DOMAIN_NAME] as={Col} md="…"
type textarea "x"
type textarea "import Subjects from "../../../common/select2data";<[DOMAIN_NAME] as={Col} md="…"
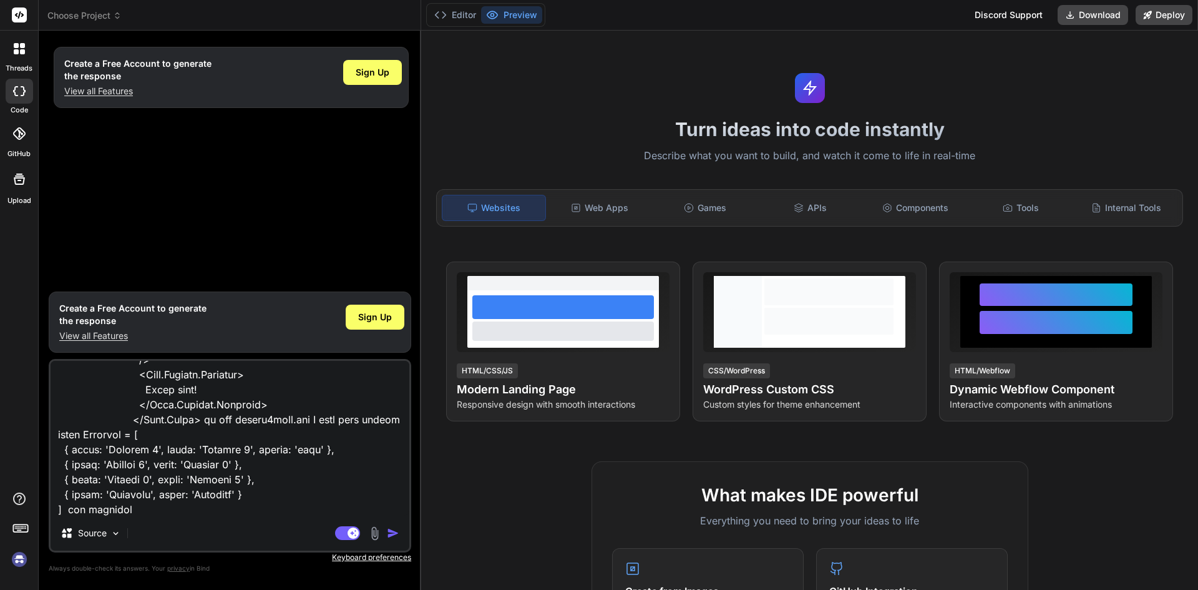
type textarea "x"
type textarea "import Subjects from "../../../common/select2data";<[DOMAIN_NAME] as={Col} md="…"
type textarea "x"
type textarea "import Subjects from "../../../common/select2data";<[DOMAIN_NAME] as={Col} md="…"
type textarea "x"
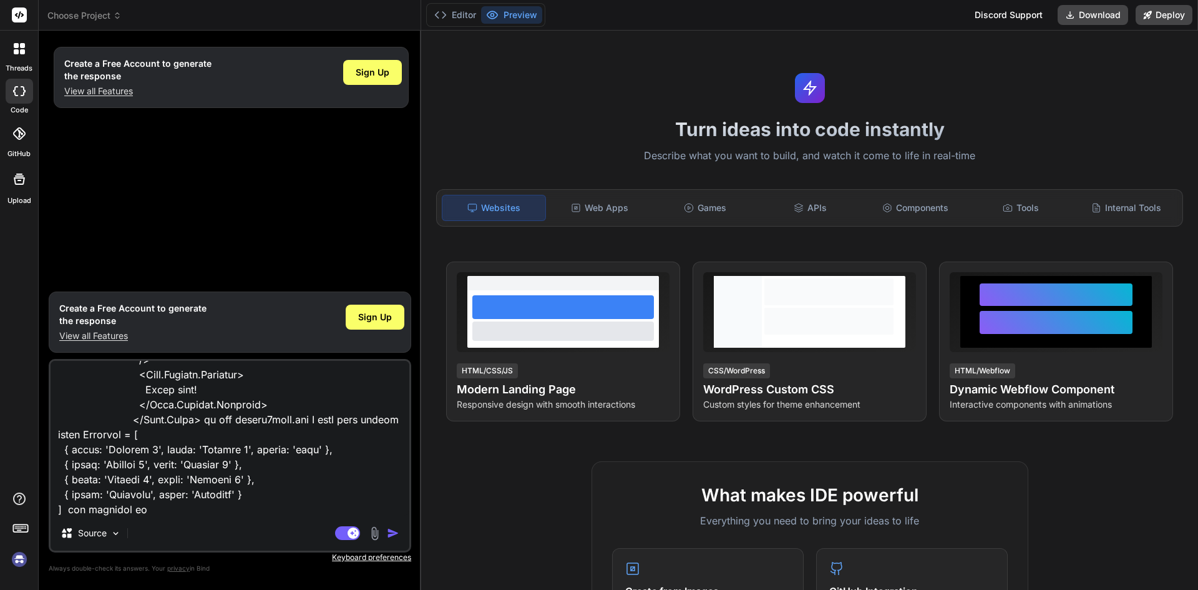
type textarea "import Subjects from "../../../common/select2data";<[DOMAIN_NAME] as={Col} md="…"
type textarea "x"
type textarea "import Subjects from "../../../common/select2data";<[DOMAIN_NAME] as={Col} md="…"
type textarea "x"
type textarea "import Subjects from "../../../common/select2data";<[DOMAIN_NAME] as={Col} md="…"
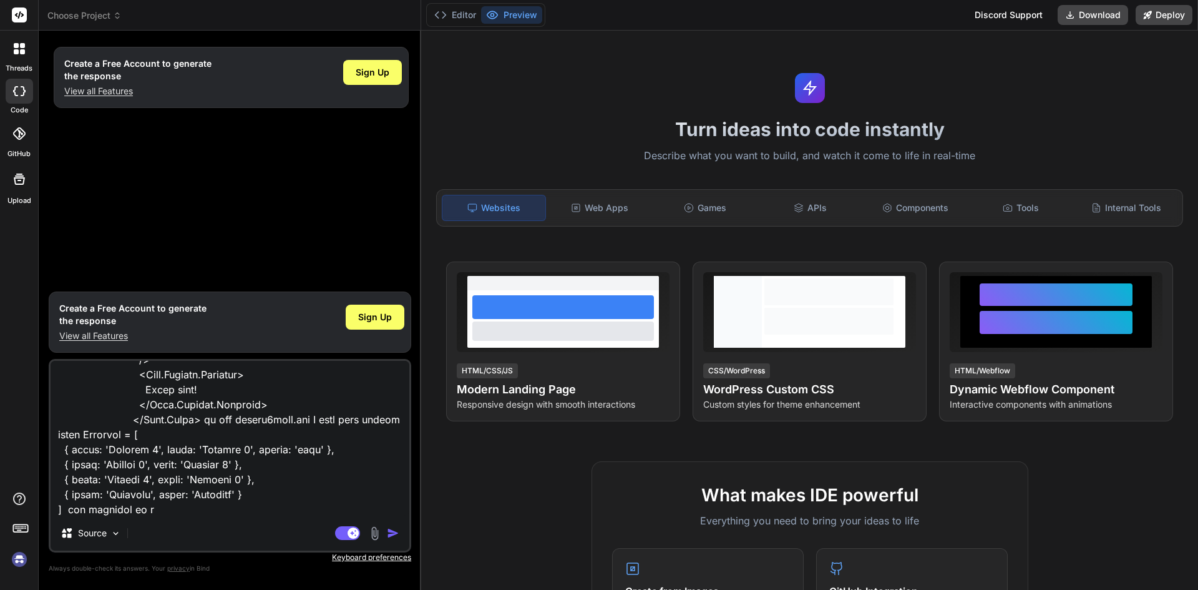
type textarea "x"
type textarea "import Subjects from "../../../common/select2data";<[DOMAIN_NAME] as={Col} md="…"
type textarea "x"
type textarea "import Subjects from "../../../common/select2data";<[DOMAIN_NAME] as={Col} md="…"
type textarea "x"
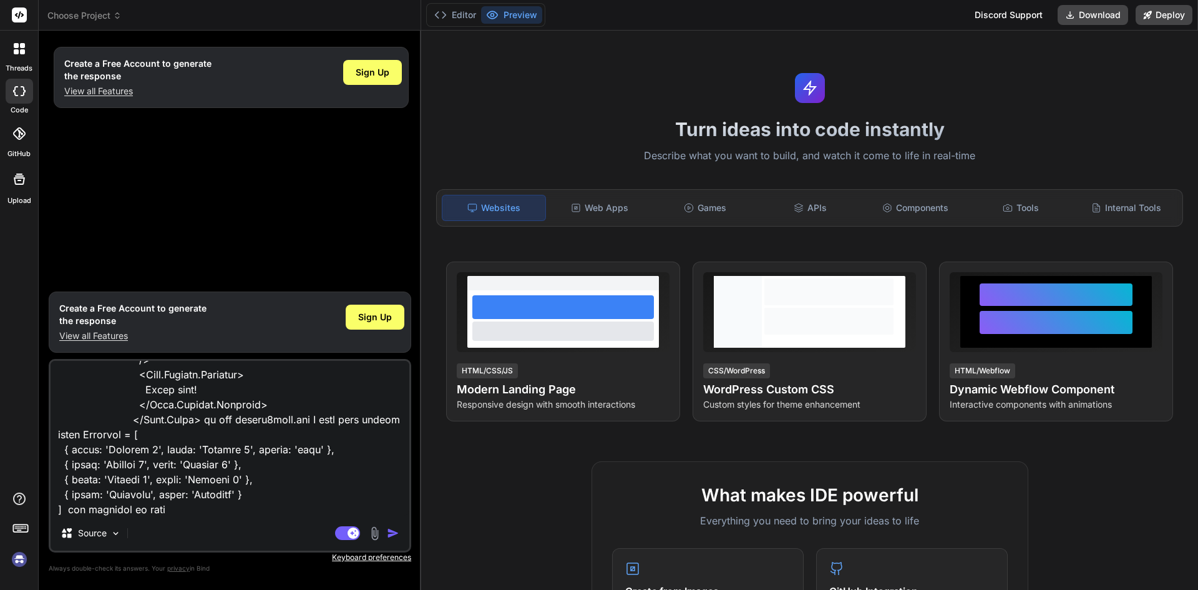
type textarea "import Subjects from "../../../common/select2data";<[DOMAIN_NAME] as={Col} md="…"
type textarea "x"
type textarea "import Subjects from "../../../common/select2data";<[DOMAIN_NAME] as={Col} md="…"
type textarea "x"
type textarea "import Subjects from "../../../common/select2data";<[DOMAIN_NAME] as={Col} md="…"
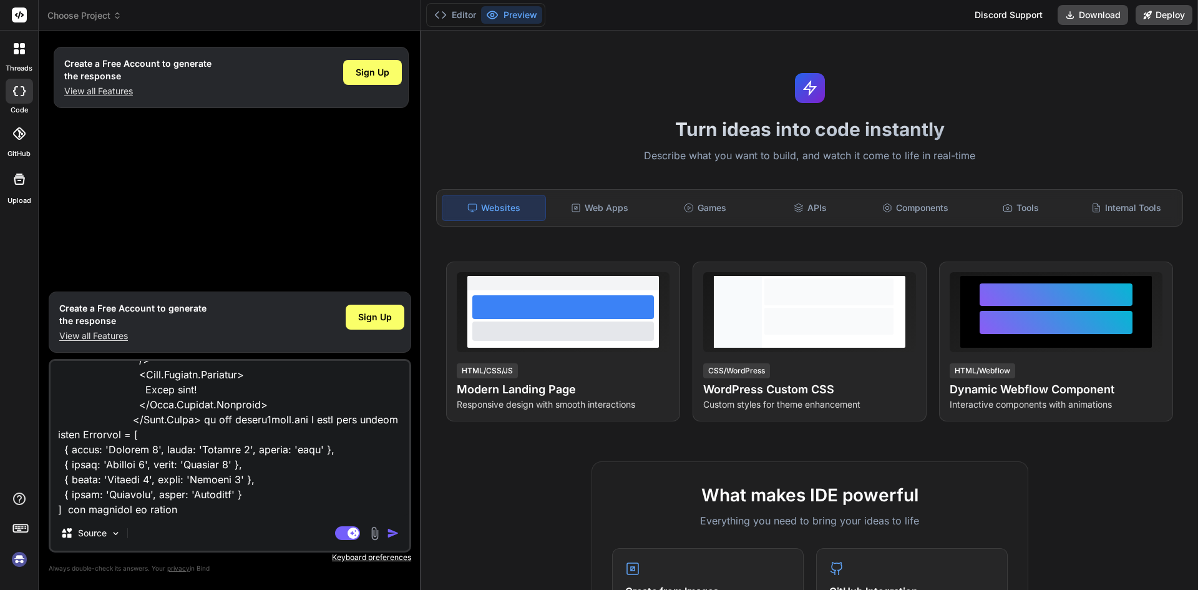
type textarea "x"
type textarea "import Subjects from "../../../common/select2data";<[DOMAIN_NAME] as={Col} md="…"
type textarea "x"
type textarea "import Subjects from "../../../common/select2data";<[DOMAIN_NAME] as={Col} md="…"
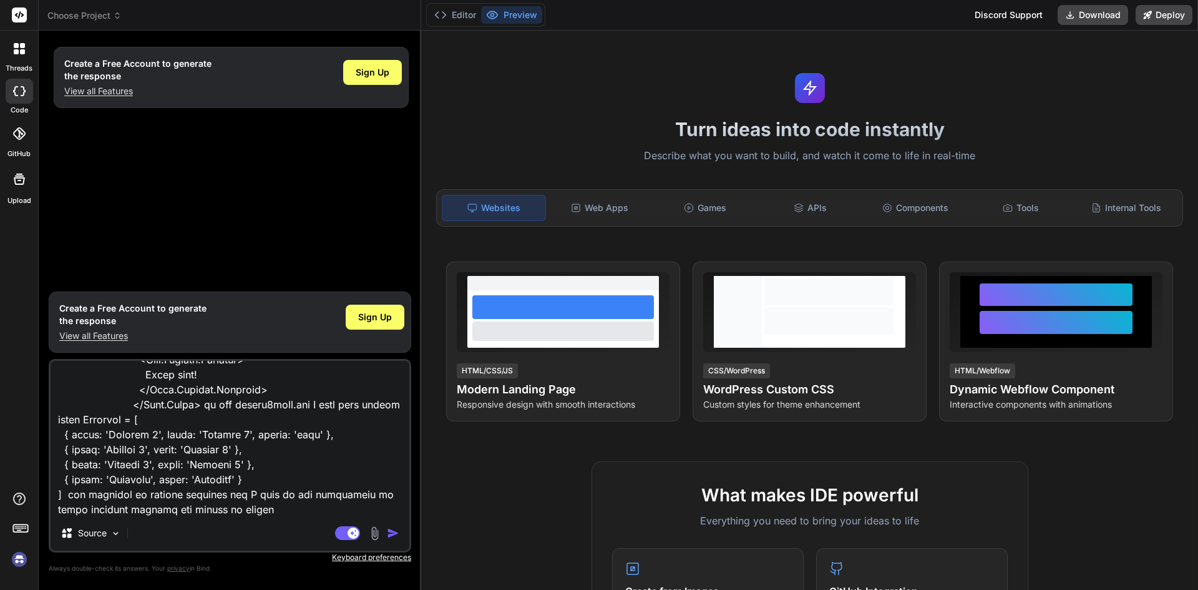
click at [371, 493] on textarea at bounding box center [230, 438] width 359 height 155
click at [212, 509] on textarea at bounding box center [230, 438] width 359 height 155
click at [325, 509] on textarea at bounding box center [230, 438] width 359 height 155
click at [387, 531] on img "button" at bounding box center [393, 533] width 12 height 12
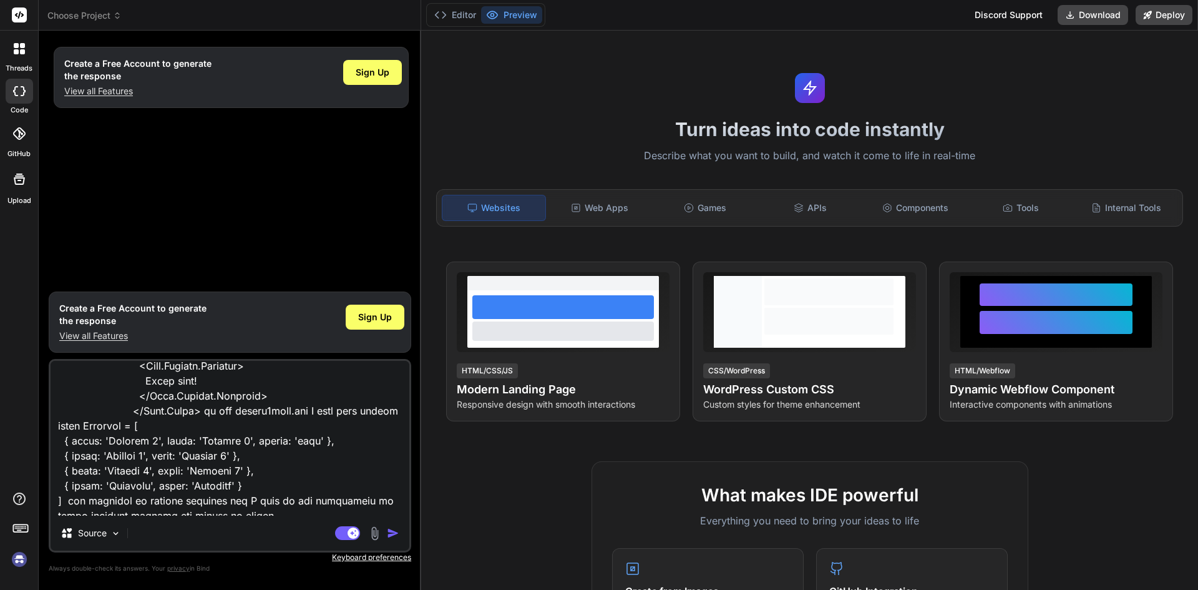
scroll to position [227, 0]
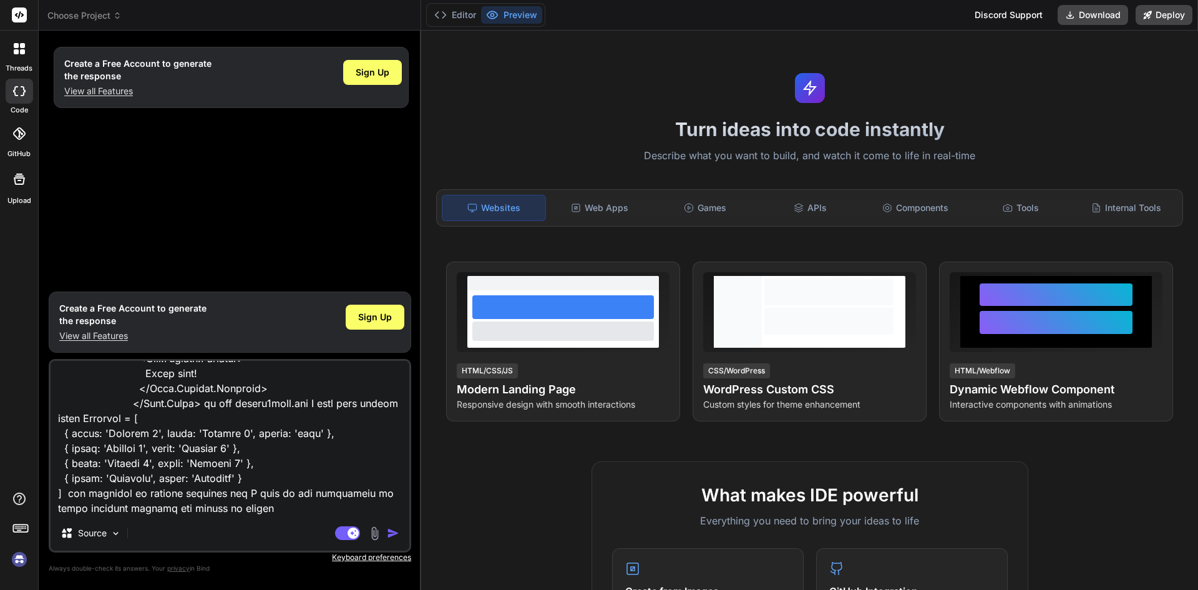
click at [390, 529] on img "button" at bounding box center [393, 533] width 12 height 12
click at [283, 450] on textarea at bounding box center [230, 438] width 359 height 155
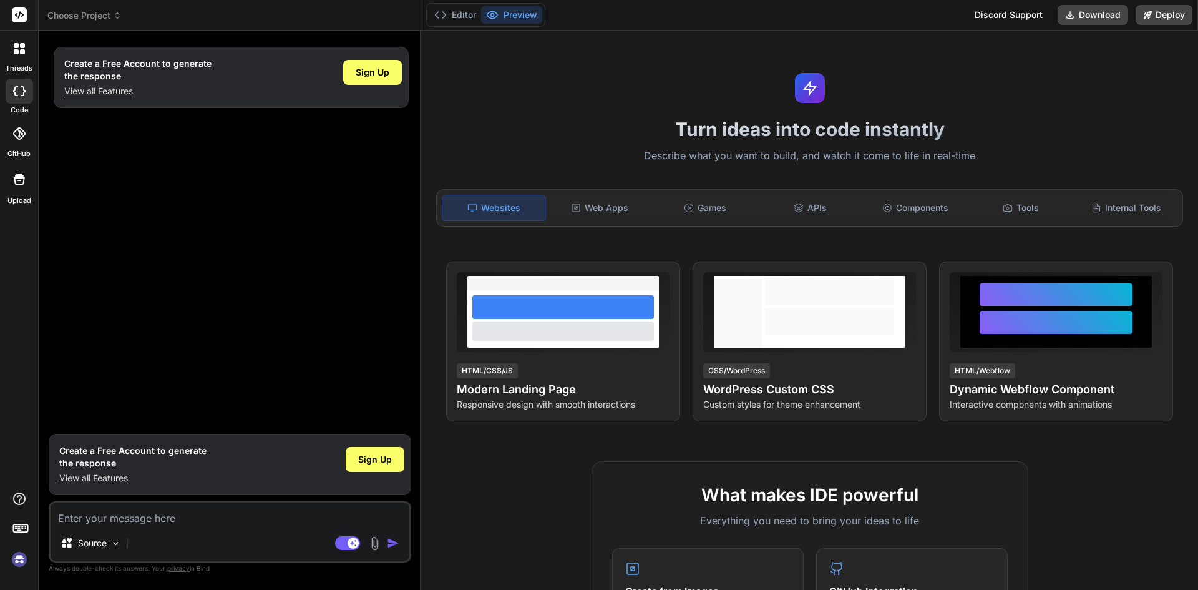
scroll to position [0, 0]
click at [370, 458] on span "Sign Up" at bounding box center [375, 459] width 34 height 12
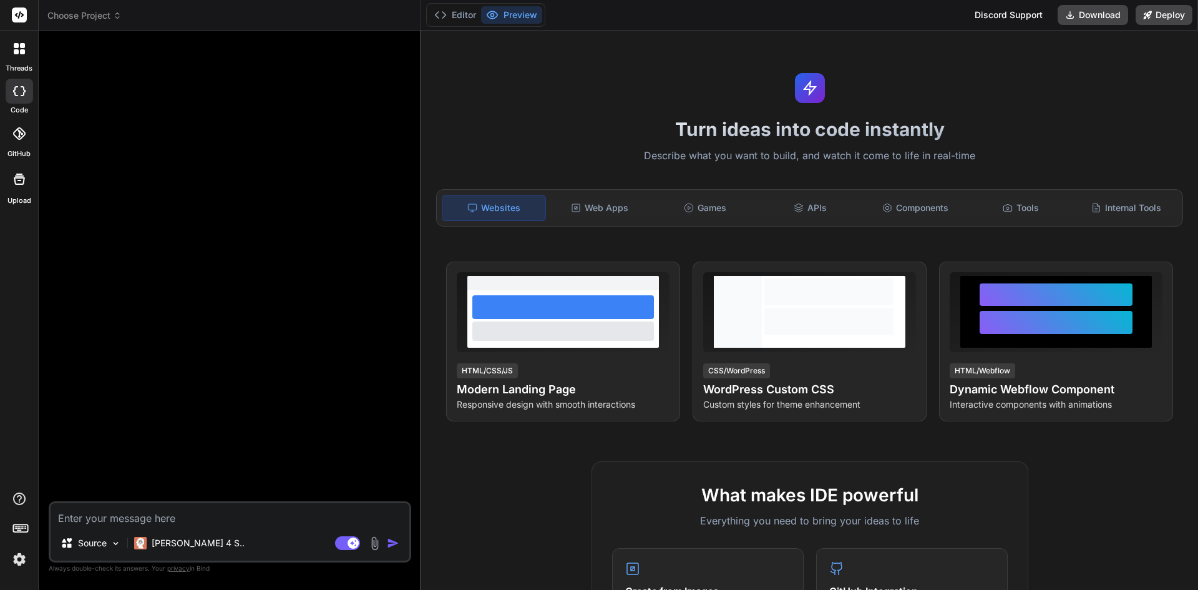
click at [91, 521] on textarea at bounding box center [230, 514] width 359 height 22
paste textarea "import Subjects from "../../../common/select2data";<[DOMAIN_NAME] as={Col} md="…"
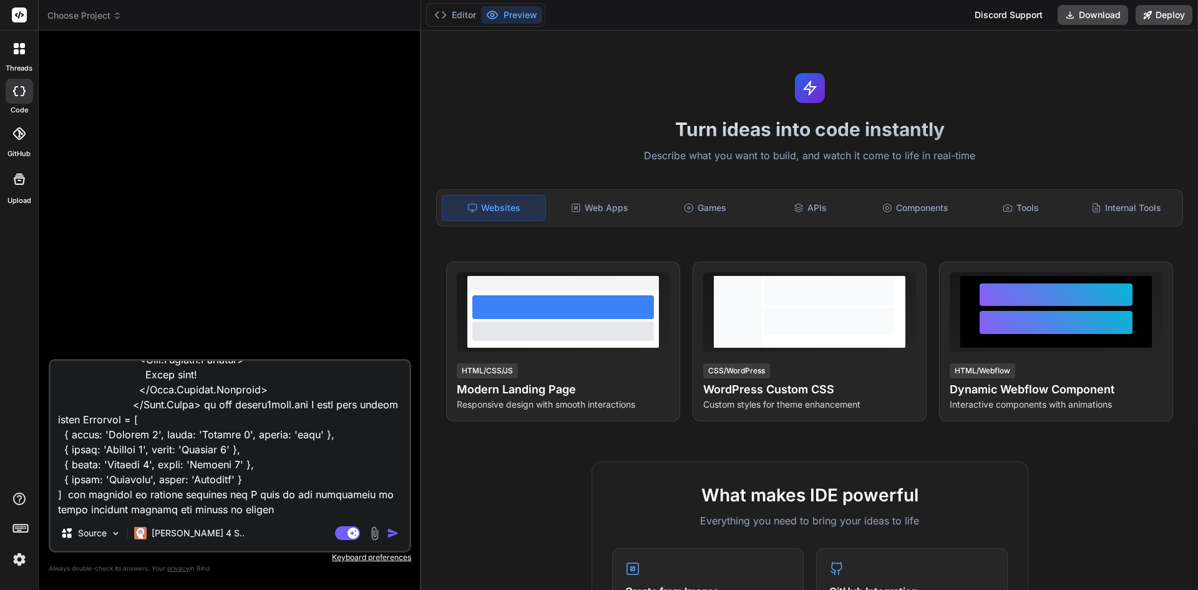
click at [391, 534] on img "button" at bounding box center [393, 533] width 12 height 12
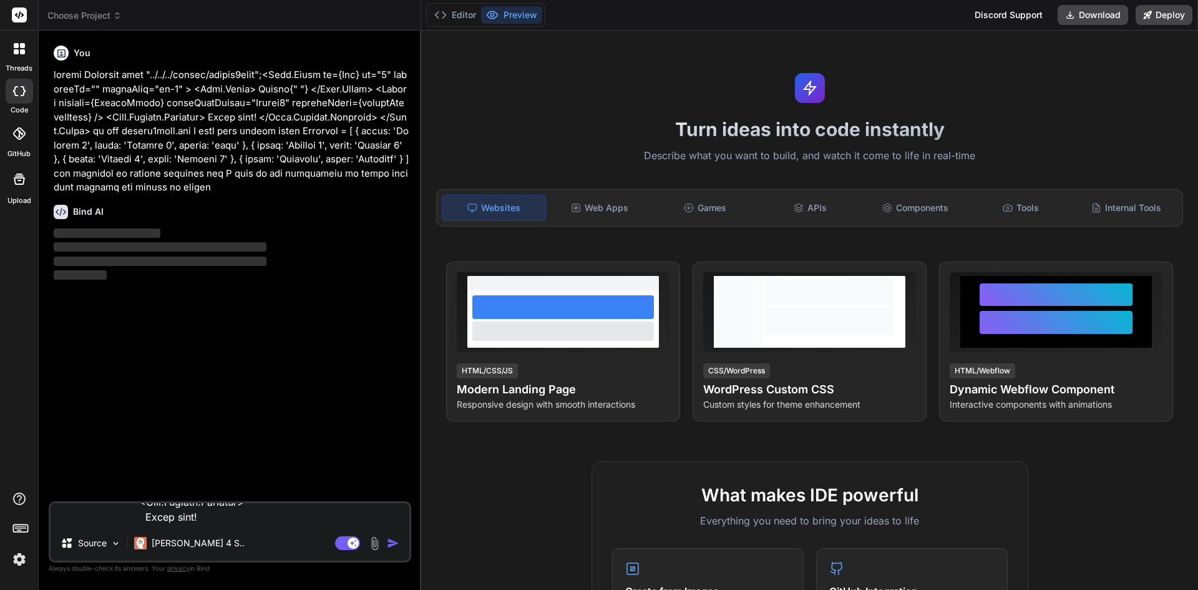
scroll to position [0, 0]
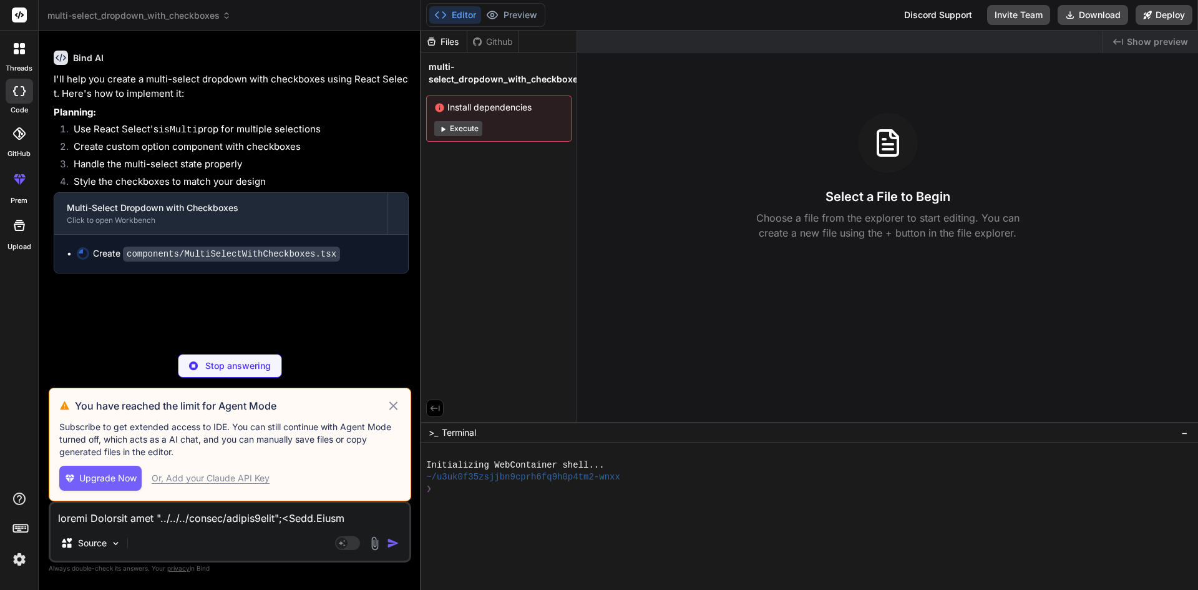
click at [394, 404] on icon at bounding box center [393, 405] width 14 height 15
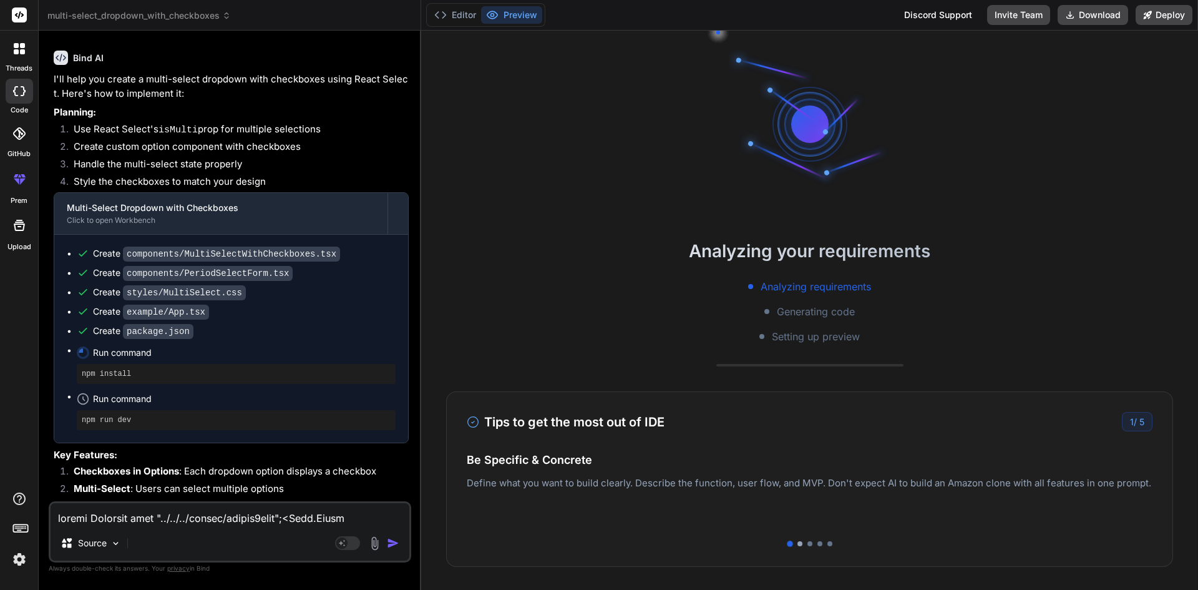
click at [798, 542] on div at bounding box center [800, 543] width 5 height 5
click at [802, 544] on div at bounding box center [810, 543] width 686 height 5
click at [808, 544] on div at bounding box center [810, 543] width 5 height 5
click at [818, 542] on div at bounding box center [820, 543] width 5 height 5
click at [828, 542] on div at bounding box center [830, 543] width 5 height 5
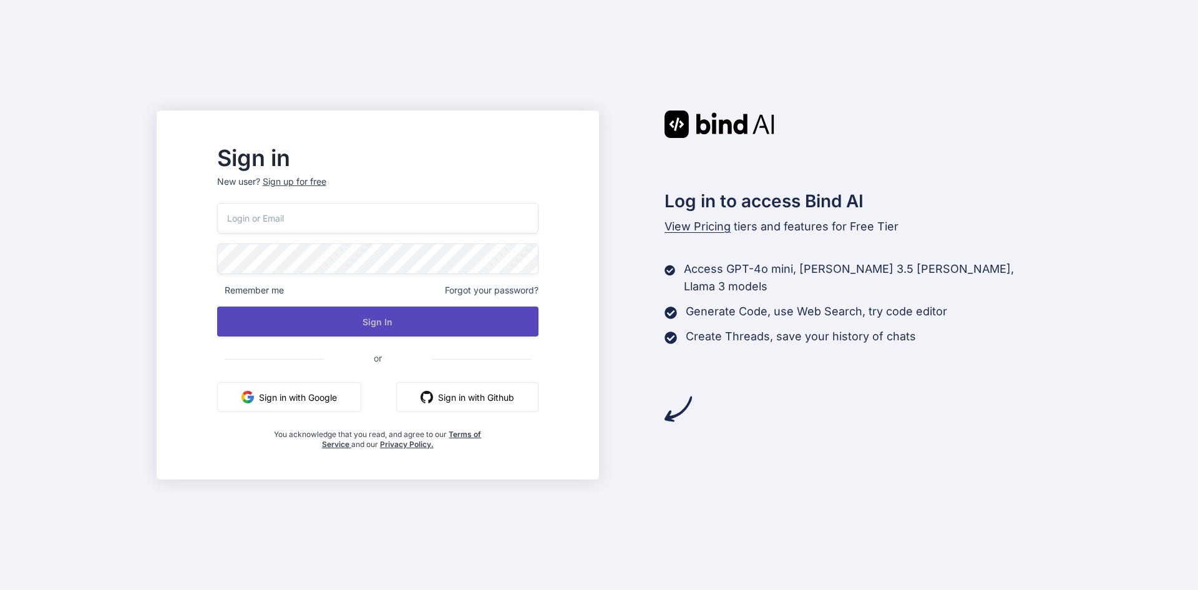
type input "fisori8497@mogash.com"
click at [428, 316] on button "Sign In" at bounding box center [377, 321] width 321 height 30
click at [393, 322] on button "Sign In" at bounding box center [377, 321] width 321 height 30
click at [379, 321] on button "Sign In" at bounding box center [377, 321] width 321 height 30
